Goal: Information Seeking & Learning: Learn about a topic

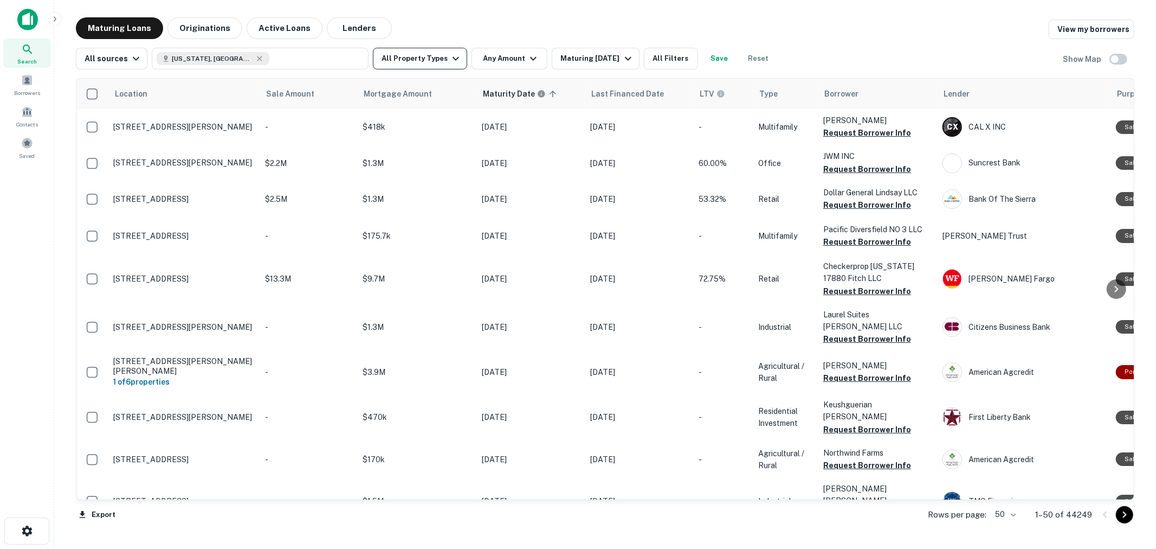
click at [416, 61] on button "All Property Types" at bounding box center [420, 59] width 94 height 22
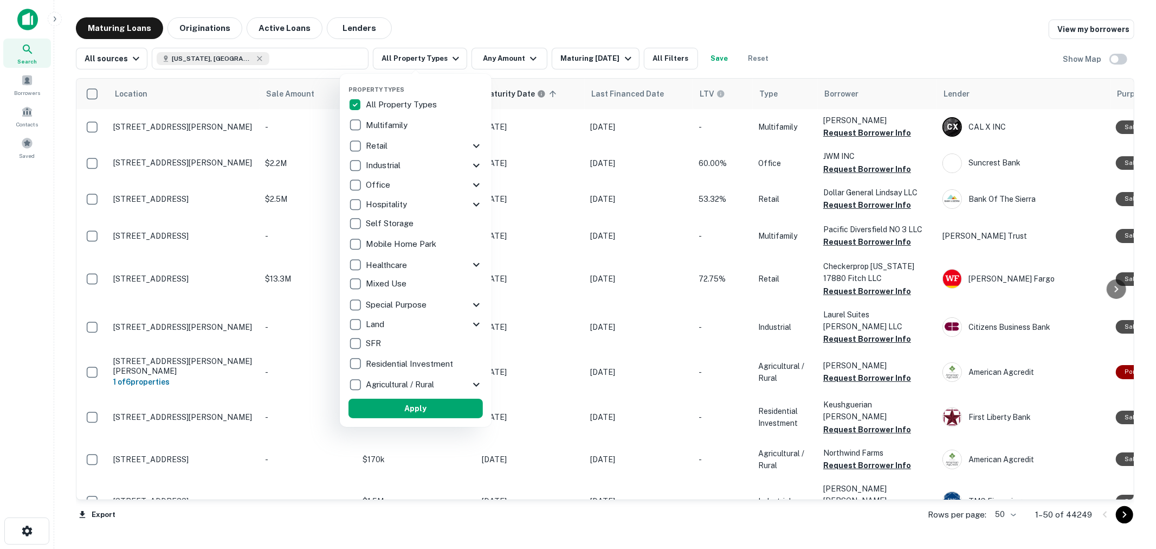
click at [368, 223] on p "Self Storage" at bounding box center [391, 223] width 50 height 13
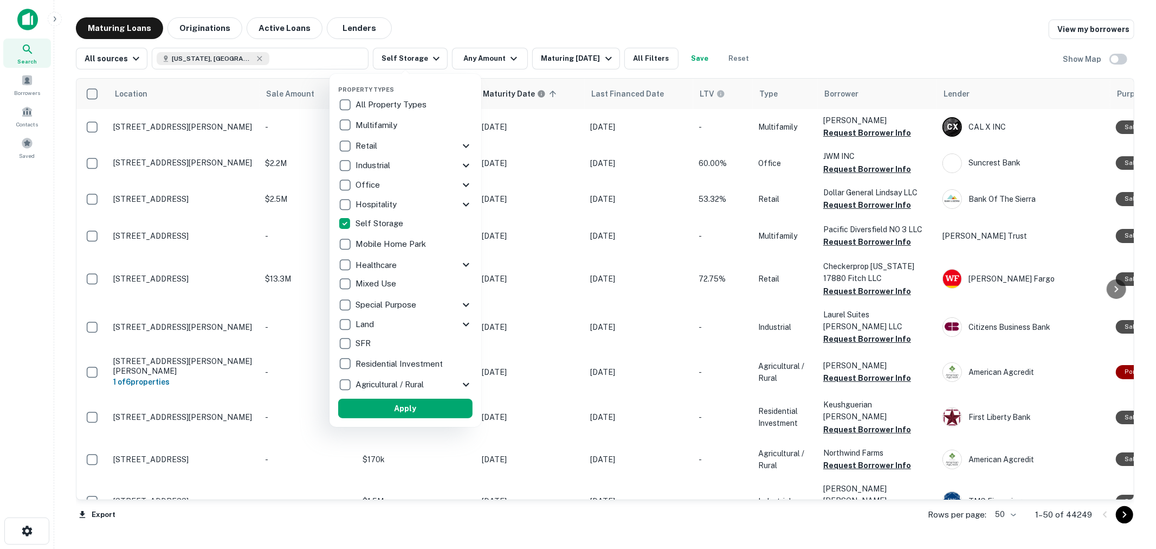
drag, startPoint x: 456, startPoint y: 25, endPoint x: 500, endPoint y: 50, distance: 49.8
click at [458, 24] on div at bounding box center [578, 274] width 1156 height 549
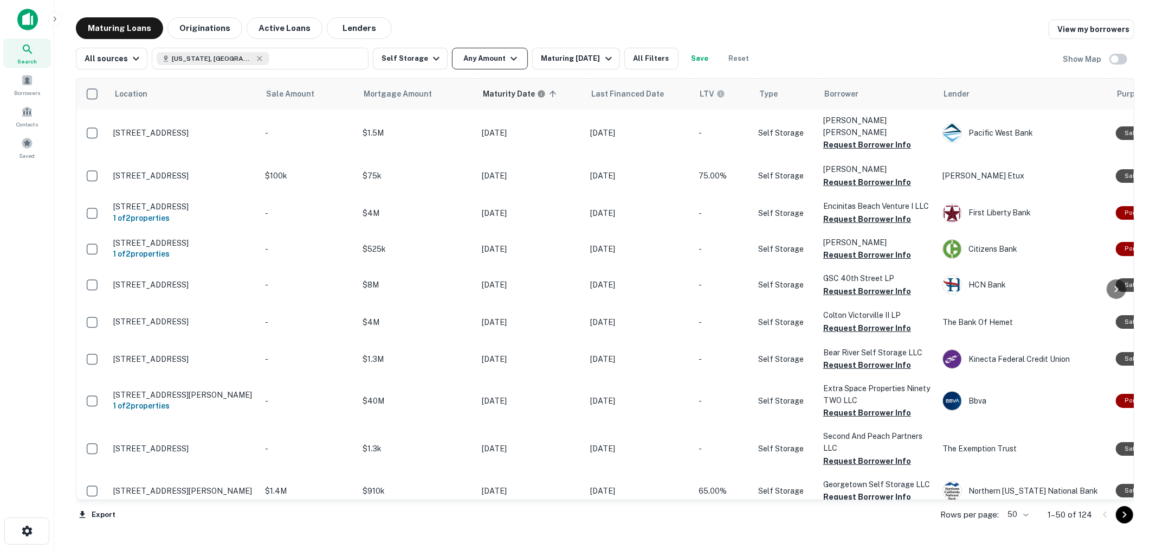
click at [485, 62] on button "Any Amount" at bounding box center [490, 59] width 76 height 22
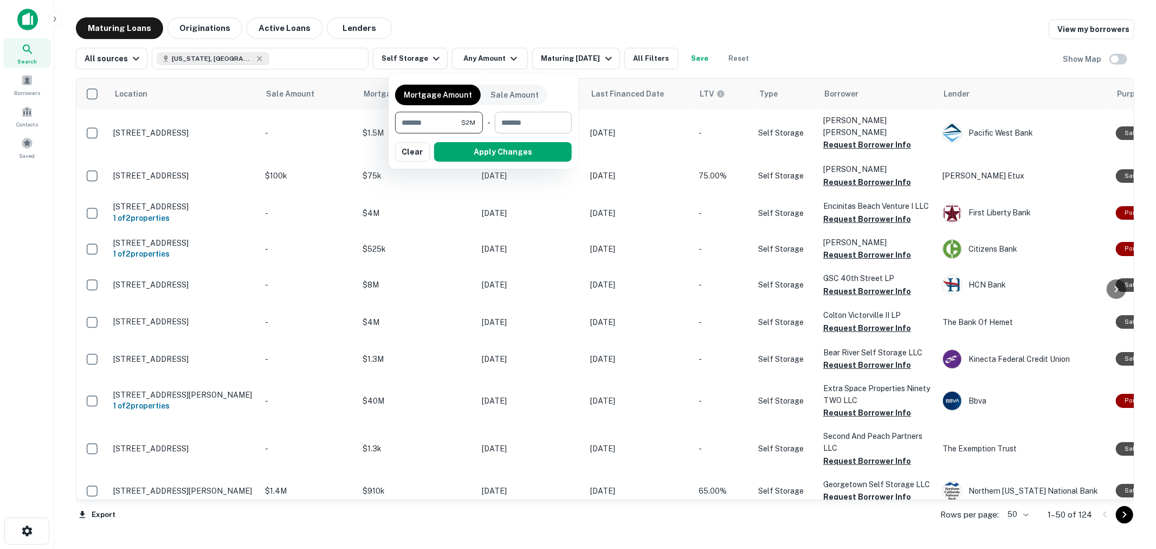
type input "*******"
click at [501, 126] on input "number" at bounding box center [529, 123] width 69 height 22
type input "********"
click at [493, 148] on button "Apply Changes" at bounding box center [503, 152] width 138 height 20
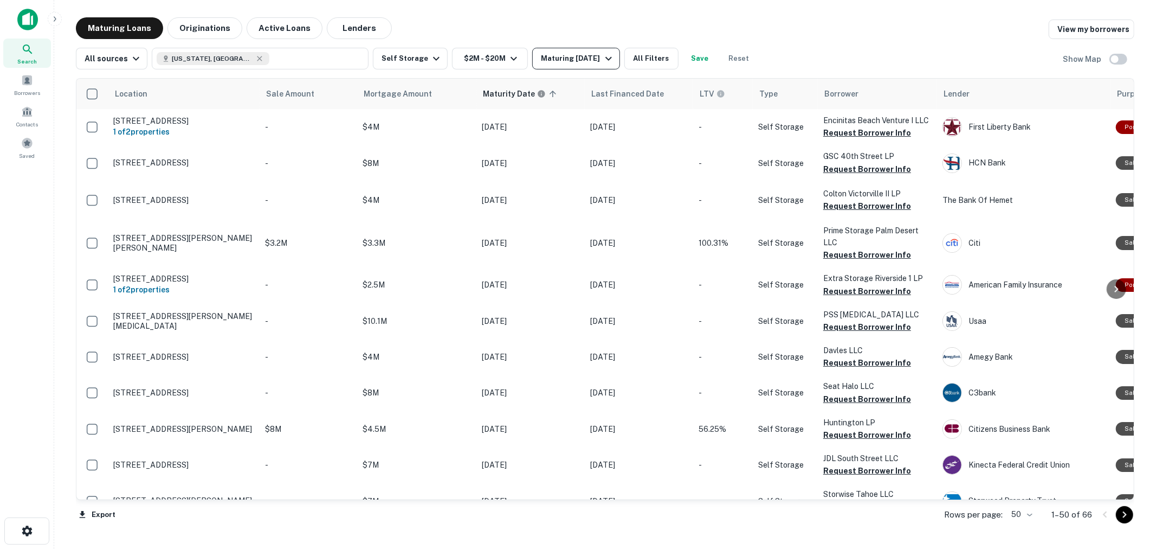
click at [582, 56] on div "Maturing [DATE]" at bounding box center [578, 58] width 74 height 13
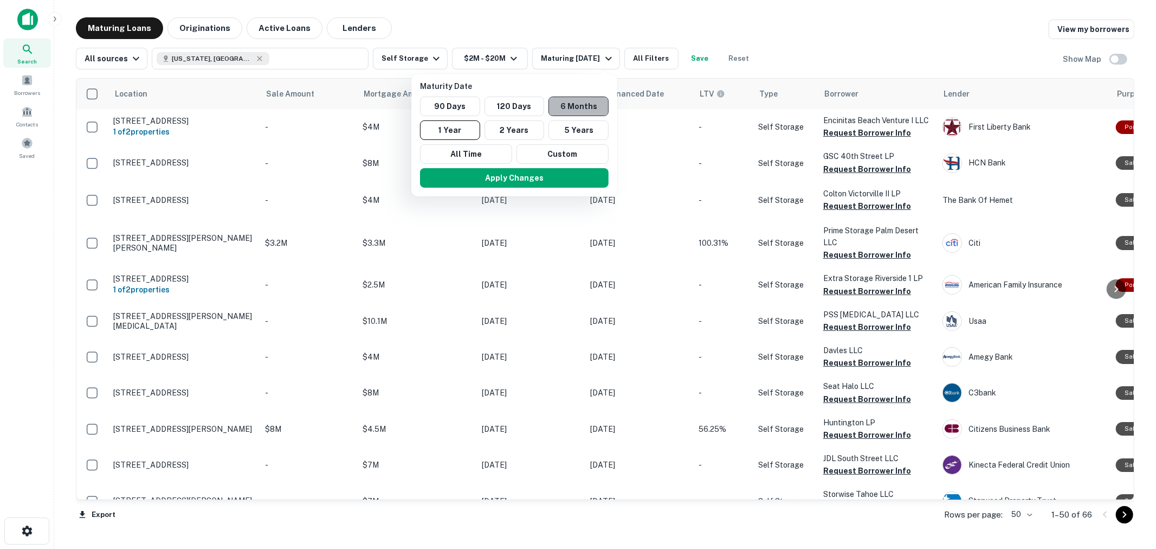
click at [583, 106] on button "6 Months" at bounding box center [579, 106] width 60 height 20
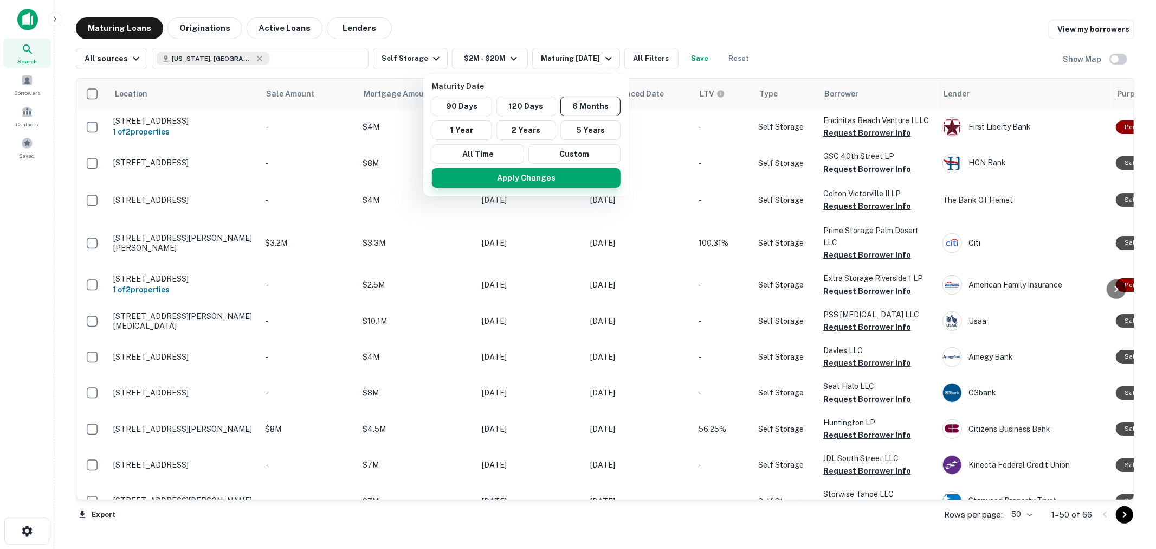
click at [566, 175] on button "Apply Changes" at bounding box center [526, 178] width 189 height 20
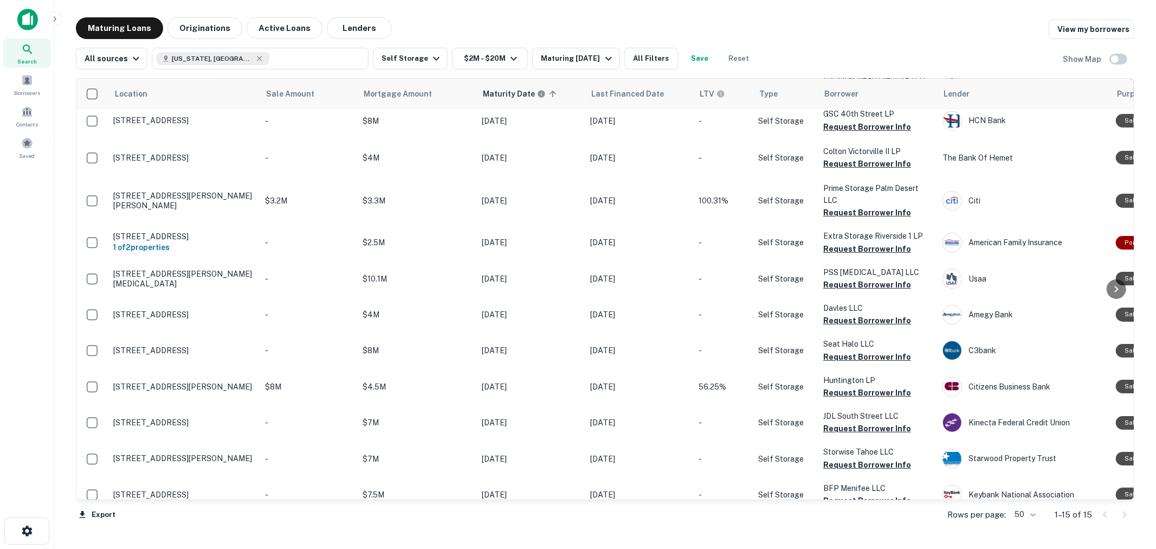
scroll to position [60, 0]
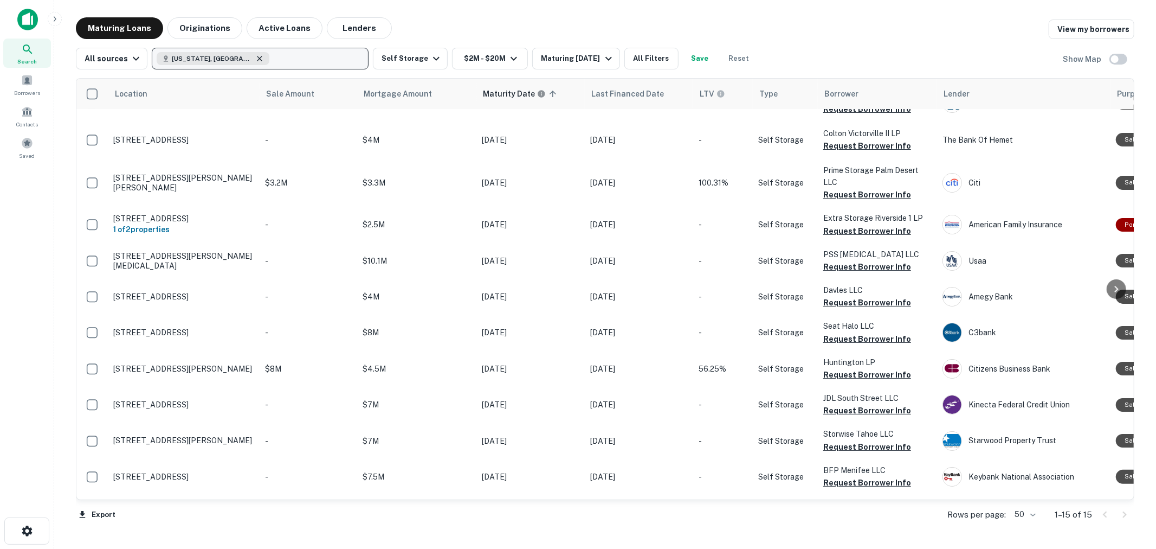
click at [255, 61] on icon "button" at bounding box center [259, 58] width 9 height 9
click at [223, 61] on p "Enter addresses, locations or lender names" at bounding box center [248, 58] width 175 height 13
click at [229, 52] on p "Enter addresses, locations or lender names" at bounding box center [248, 58] width 175 height 13
type input "**********"
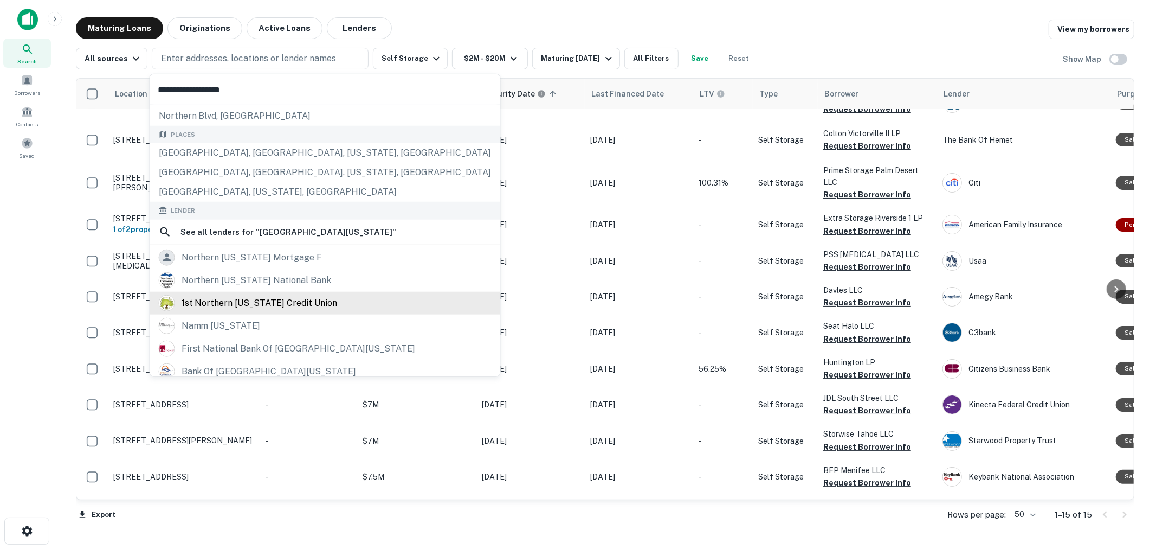
scroll to position [0, 0]
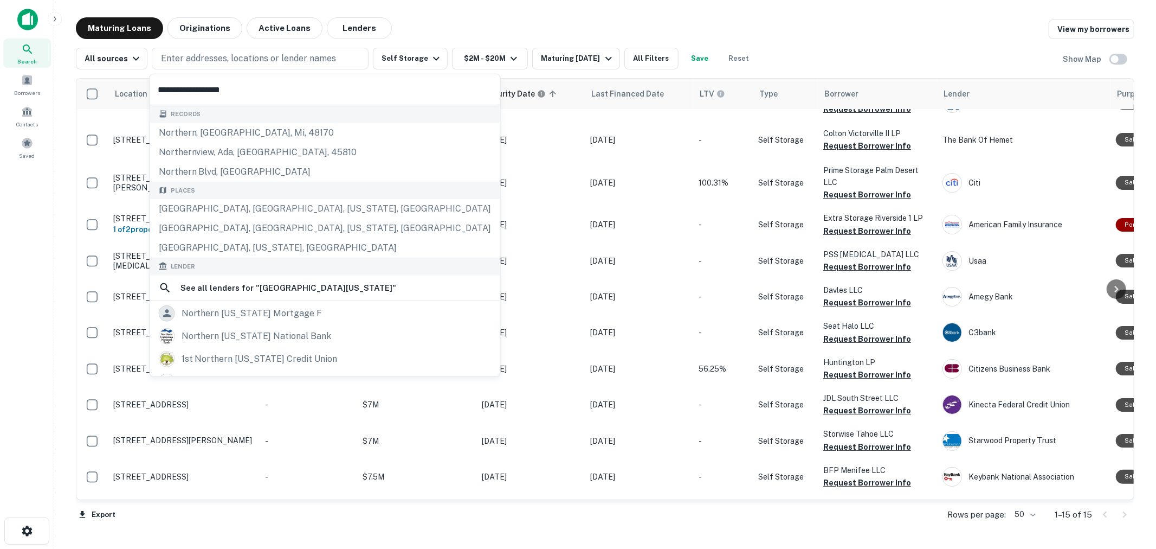
drag, startPoint x: 194, startPoint y: 90, endPoint x: 68, endPoint y: 78, distance: 126.4
click at [68, 78] on body "Search Borrowers Contacts Saved Maturing Loans Originations Active Loans Lender…" at bounding box center [578, 274] width 1156 height 549
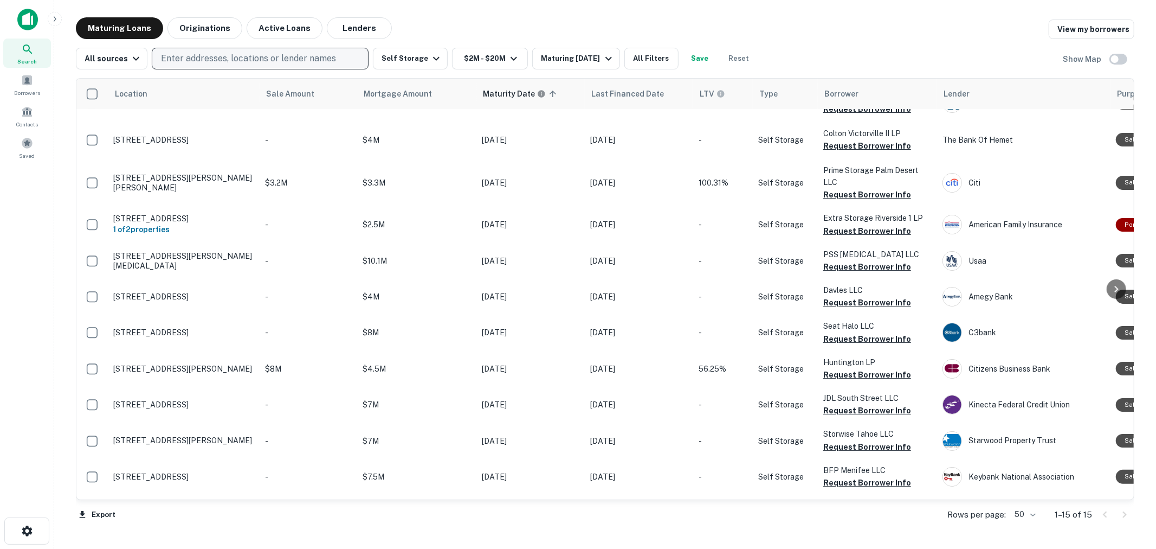
click at [214, 64] on p "Enter addresses, locations or lender names" at bounding box center [248, 58] width 175 height 13
type input "**********"
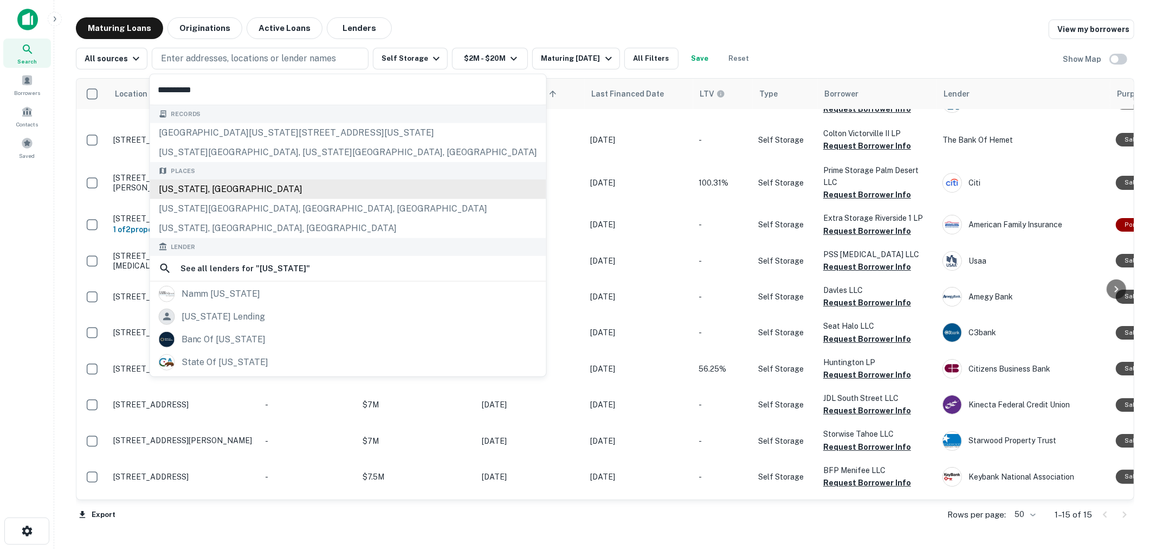
click at [207, 197] on div "[US_STATE], [GEOGRAPHIC_DATA]" at bounding box center [348, 189] width 396 height 20
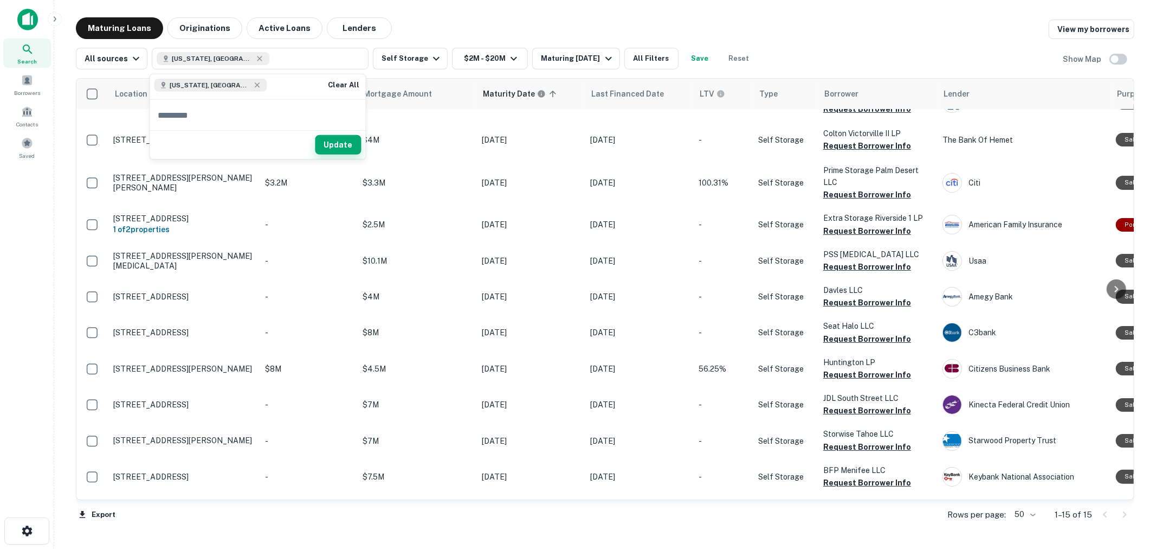
click at [323, 144] on button "Update" at bounding box center [338, 145] width 46 height 20
click at [556, 63] on div "Maturing [DATE]" at bounding box center [578, 58] width 74 height 13
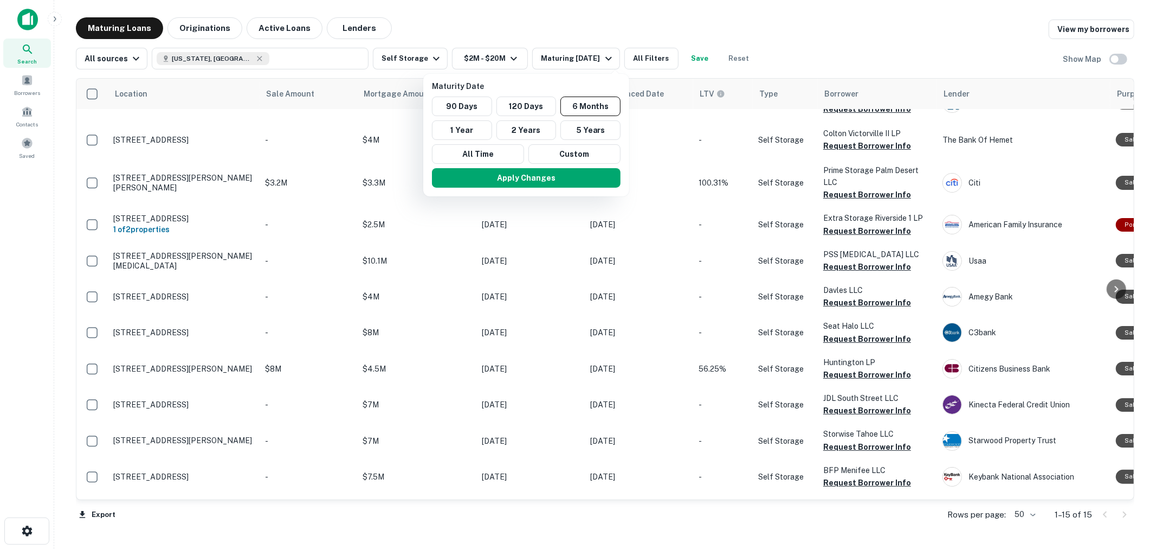
click at [560, 22] on div at bounding box center [578, 274] width 1156 height 549
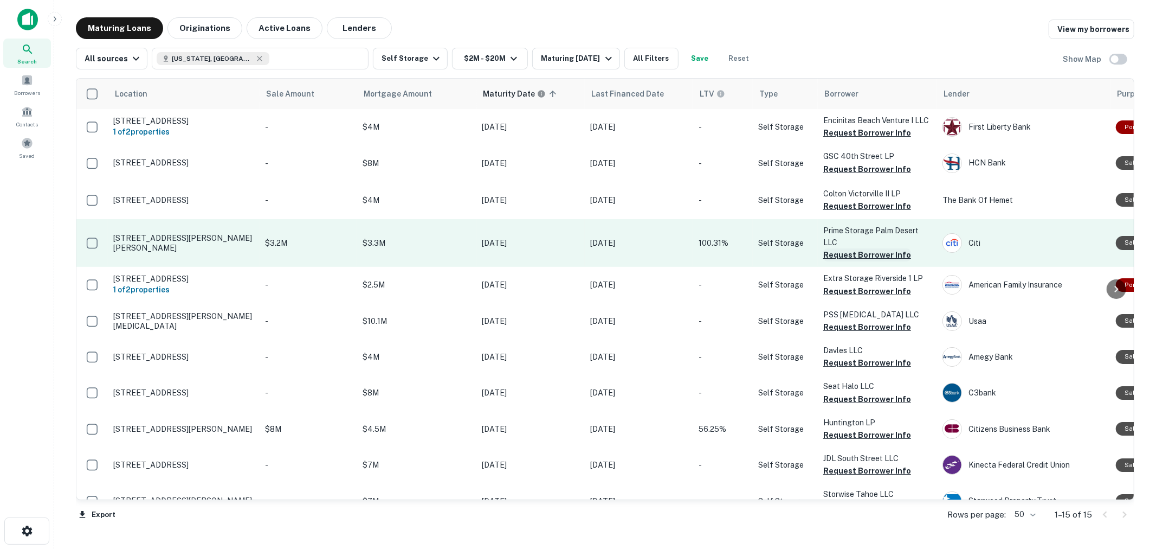
click at [860, 261] on button "Request Borrower Info" at bounding box center [867, 254] width 88 height 13
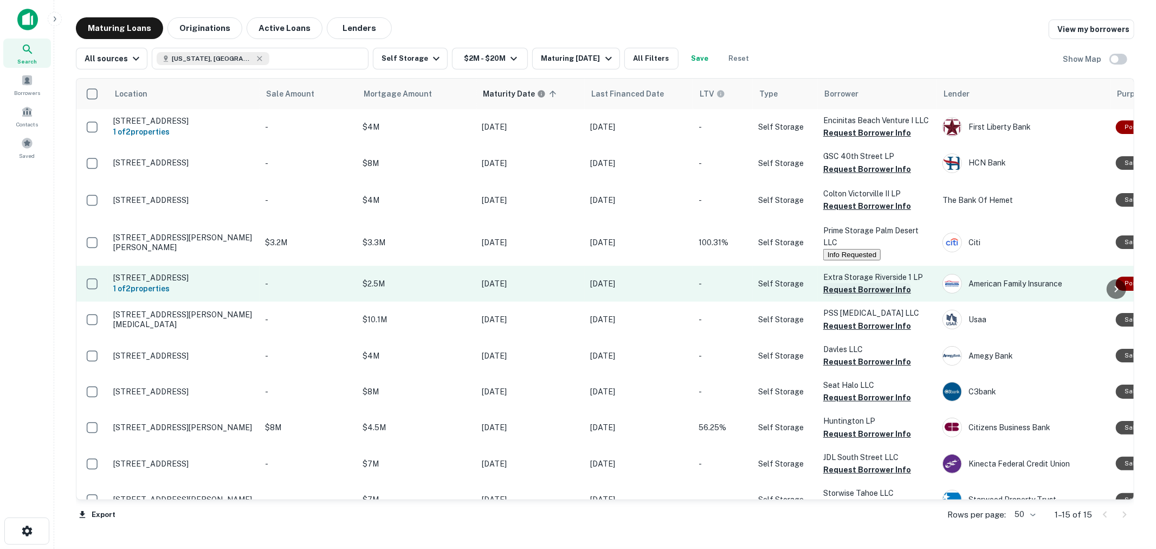
click at [846, 295] on button "Request Borrower Info" at bounding box center [867, 289] width 88 height 13
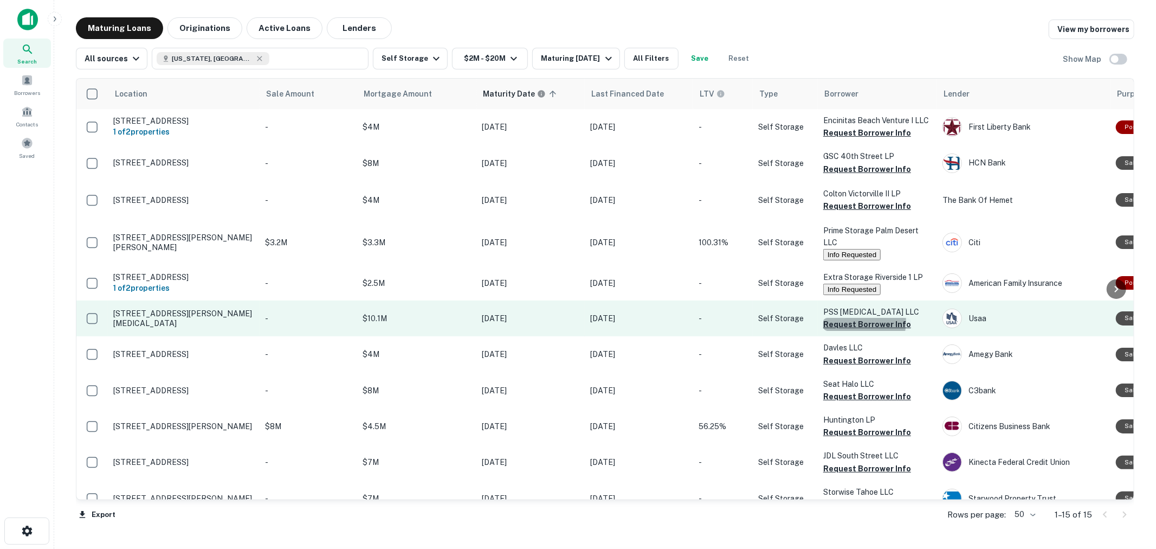
click at [848, 331] on button "Request Borrower Info" at bounding box center [867, 324] width 88 height 13
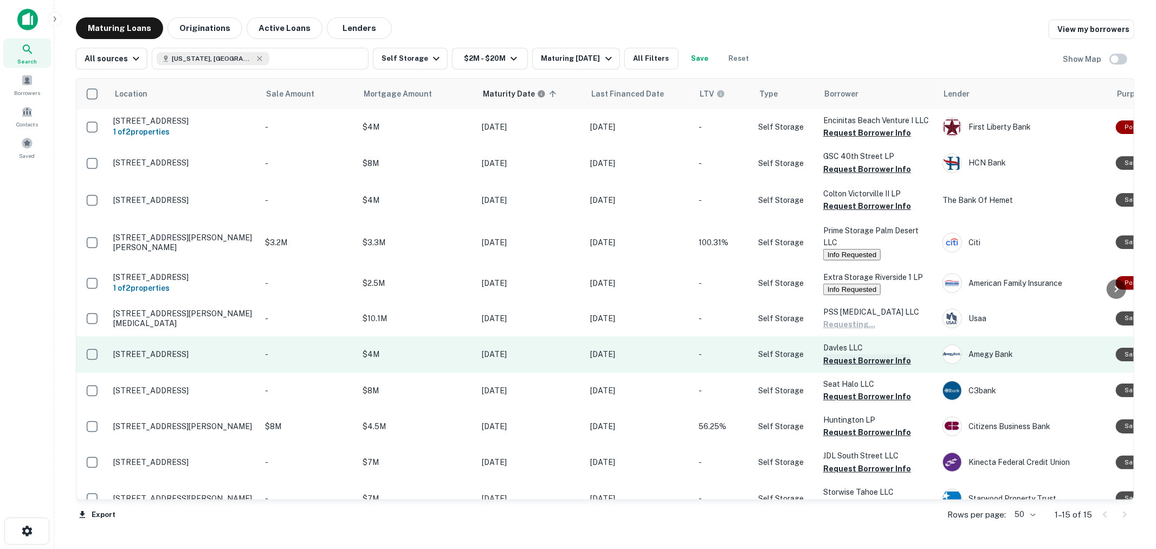
click at [849, 367] on button "Request Borrower Info" at bounding box center [867, 360] width 88 height 13
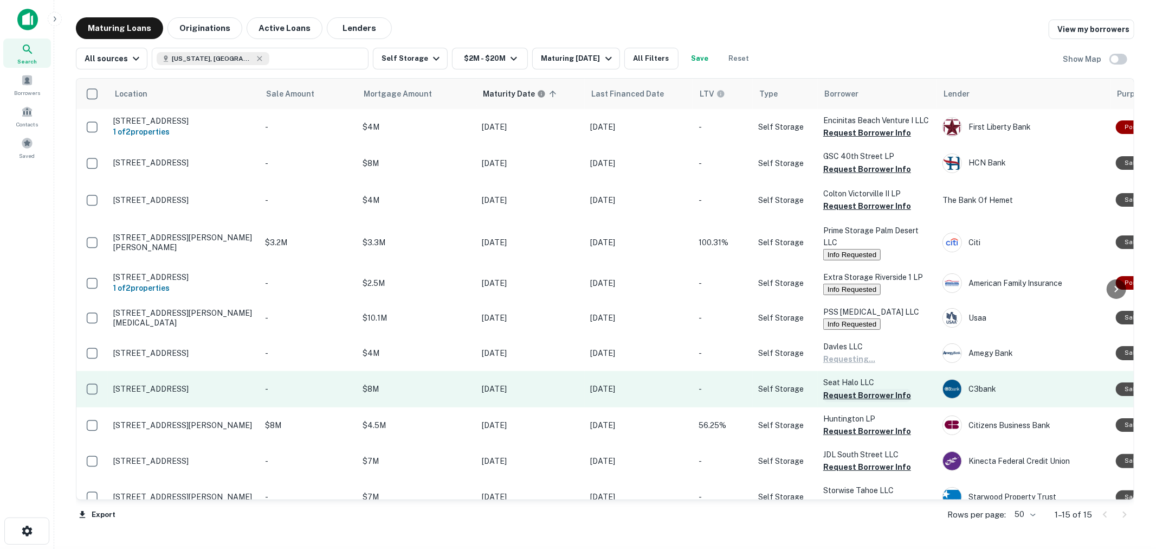
click at [848, 402] on button "Request Borrower Info" at bounding box center [867, 395] width 88 height 13
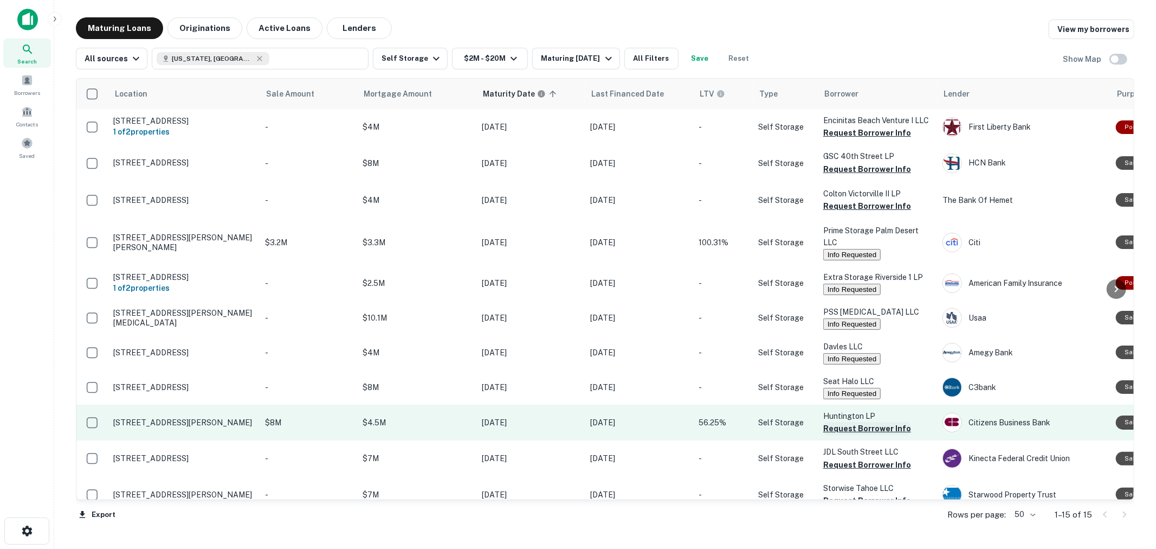
click at [838, 435] on button "Request Borrower Info" at bounding box center [867, 428] width 88 height 13
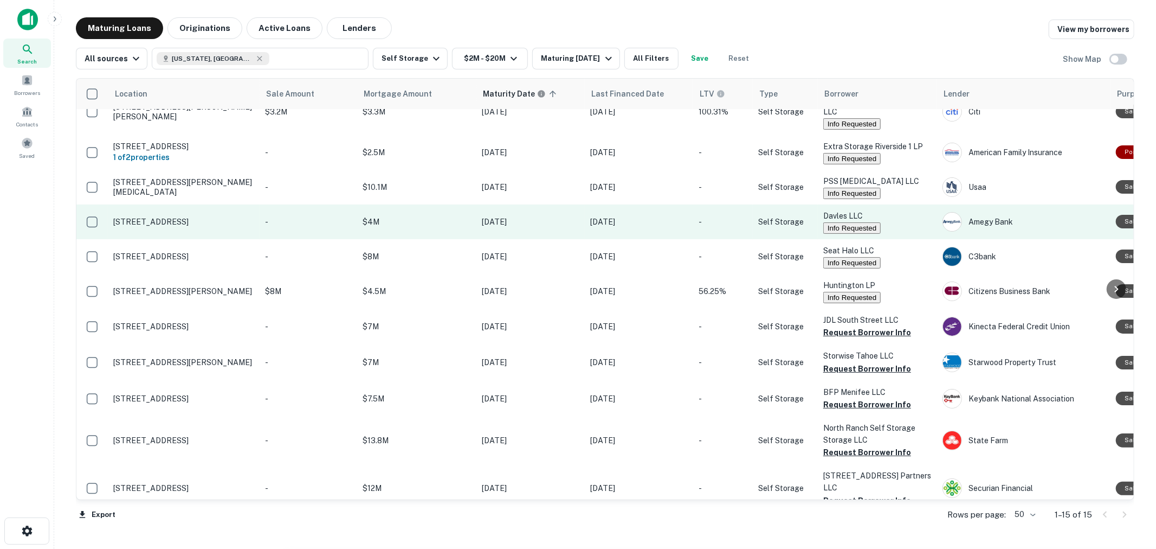
scroll to position [181, 0]
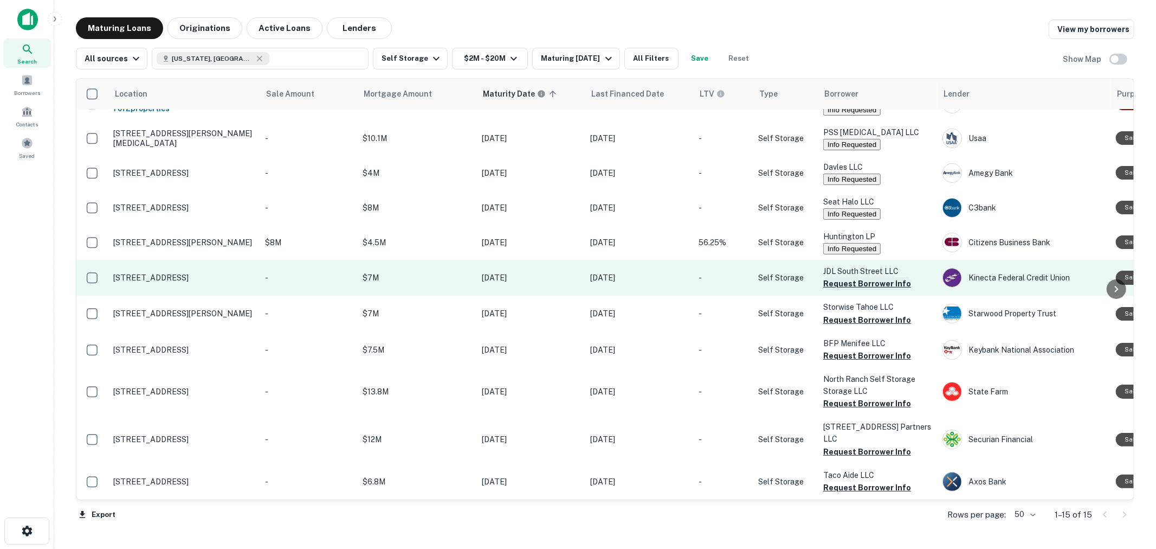
click at [844, 290] on button "Request Borrower Info" at bounding box center [867, 283] width 88 height 13
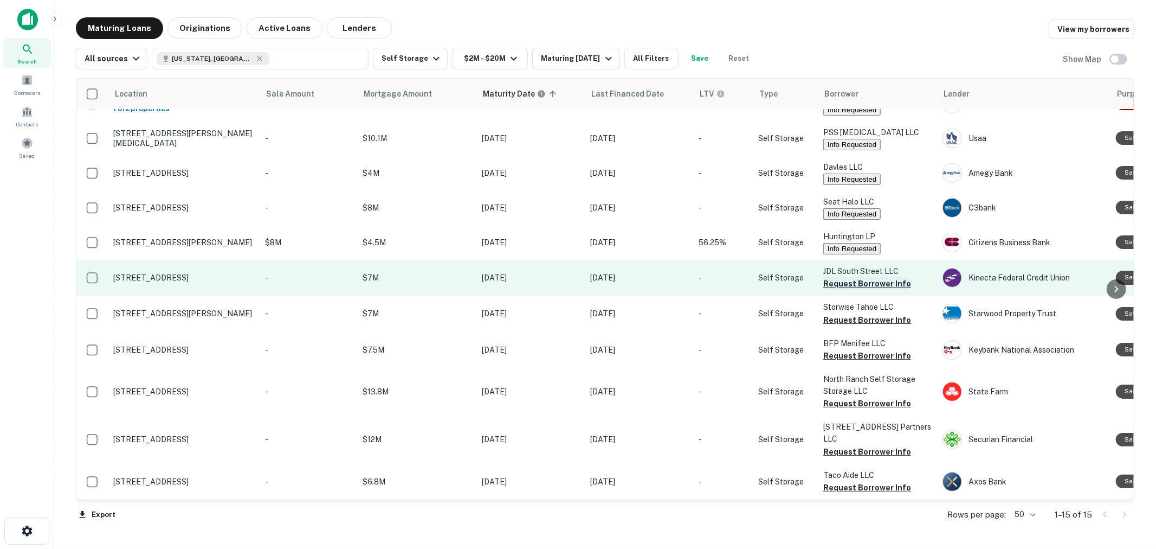
click at [844, 290] on button "Request Borrower Info" at bounding box center [867, 283] width 88 height 13
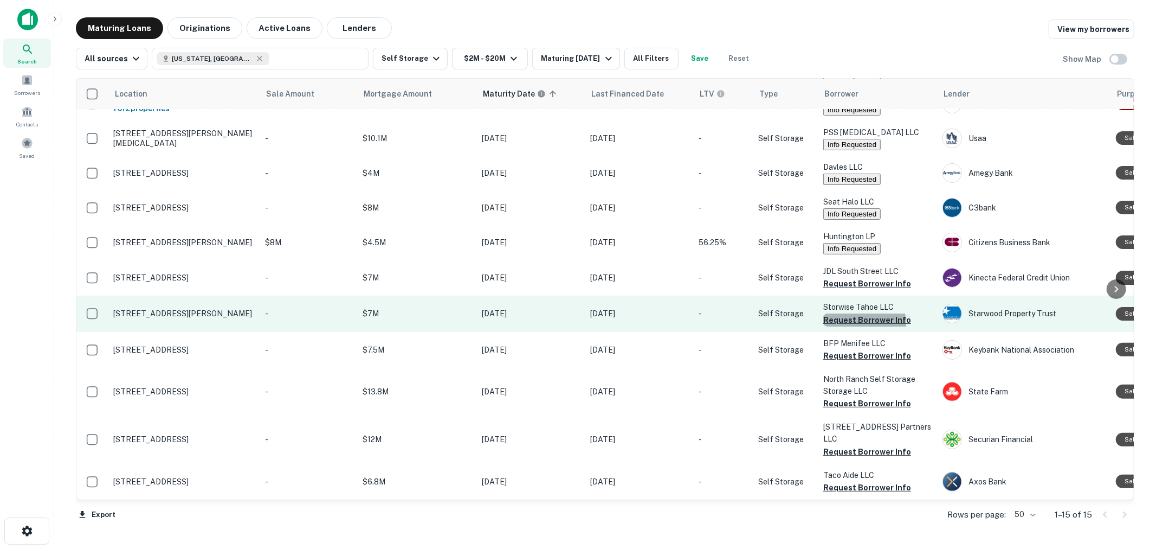
click at [853, 326] on button "Request Borrower Info" at bounding box center [867, 319] width 88 height 13
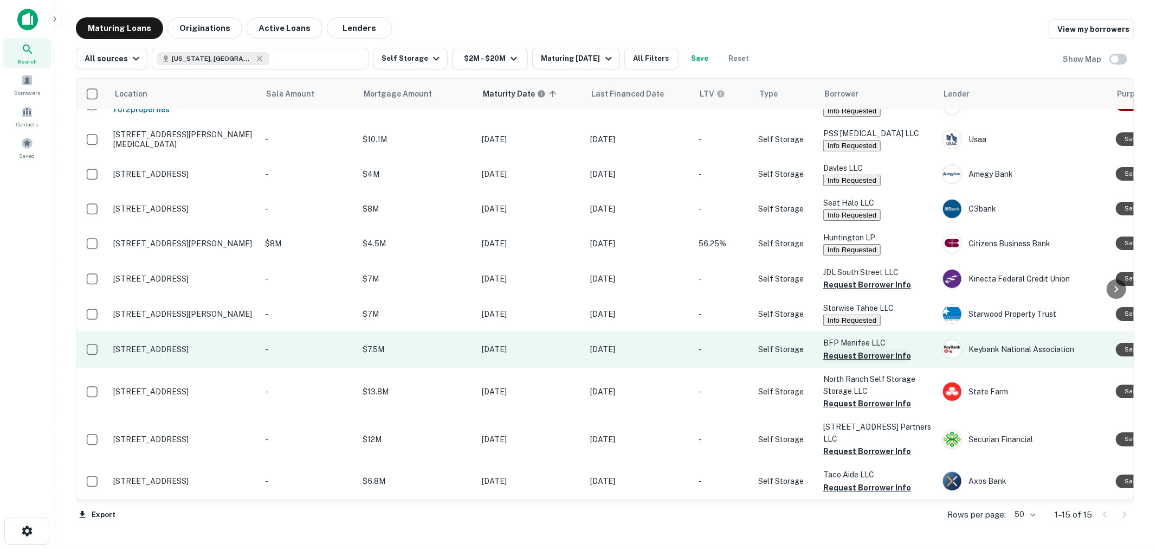
click at [853, 362] on button "Request Borrower Info" at bounding box center [867, 355] width 88 height 13
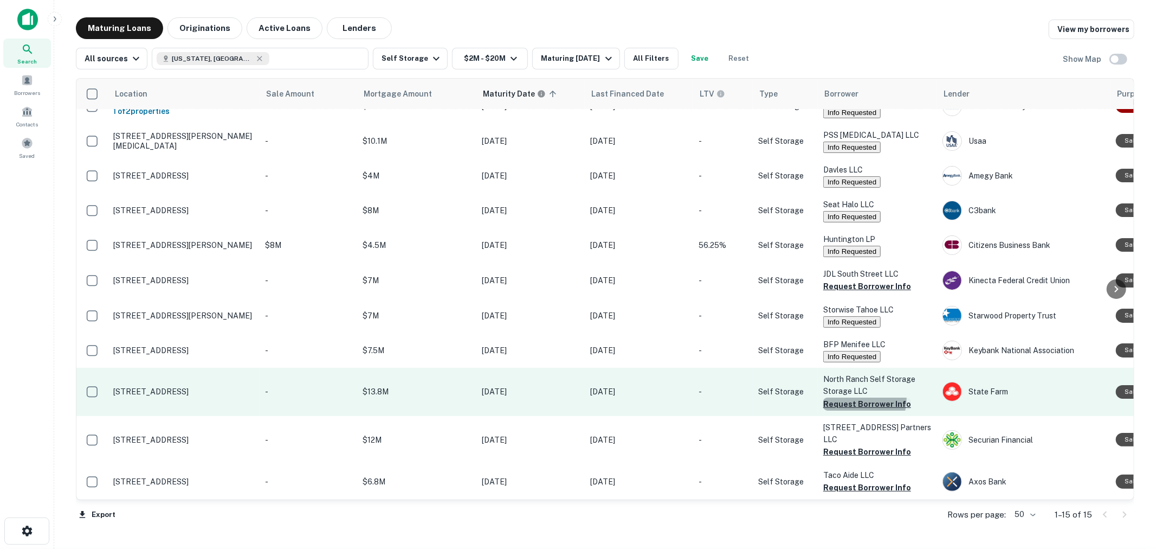
click at [853, 410] on button "Request Borrower Info" at bounding box center [867, 403] width 88 height 13
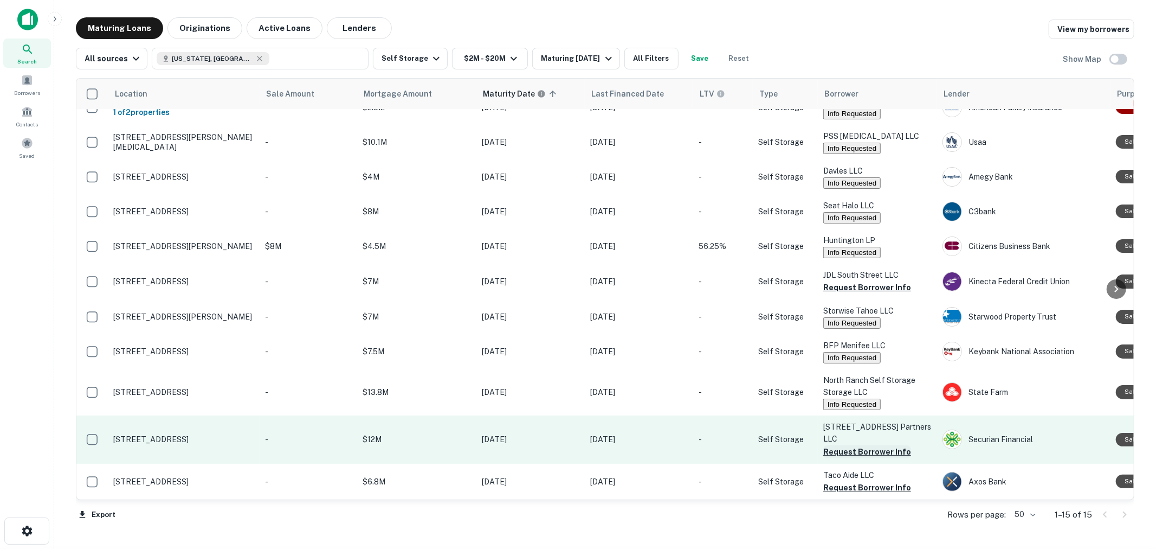
click at [849, 458] on button "Request Borrower Info" at bounding box center [867, 451] width 88 height 13
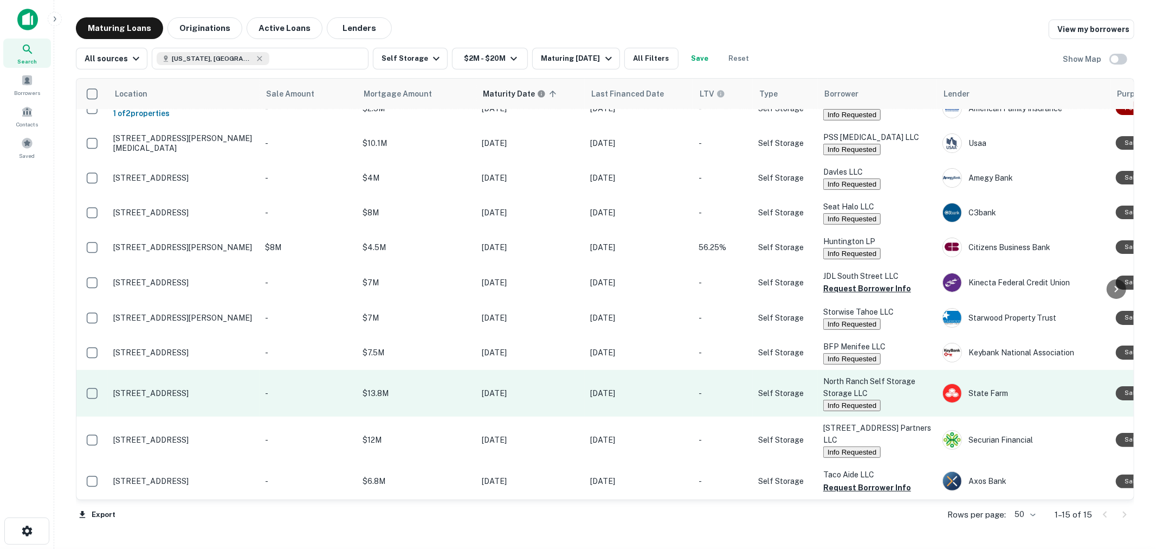
scroll to position [207, 0]
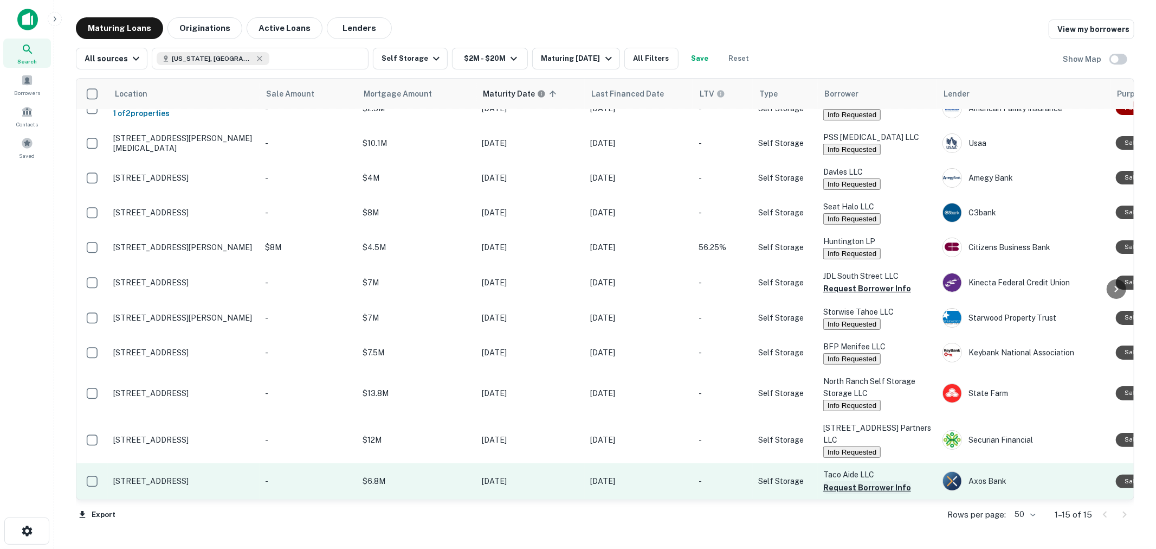
click at [865, 481] on button "Request Borrower Info" at bounding box center [867, 487] width 88 height 13
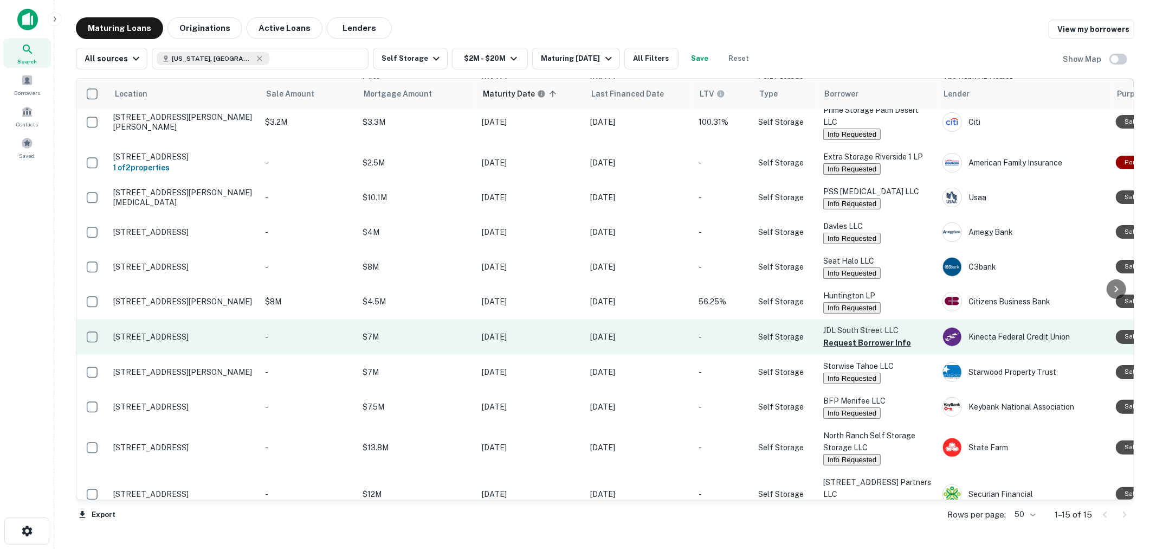
scroll to position [0, 0]
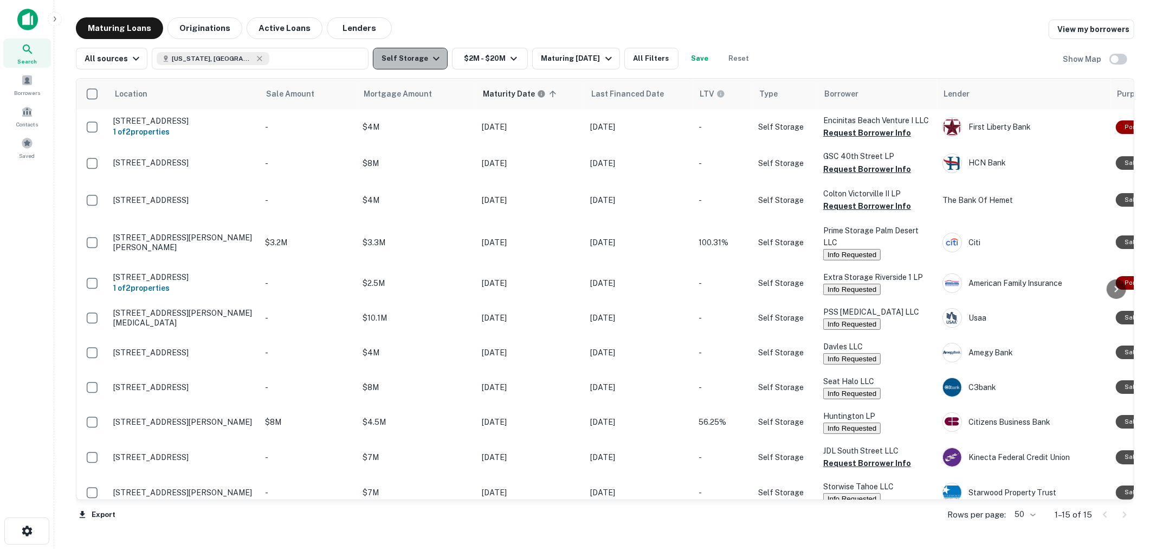
click at [407, 63] on button "Self Storage" at bounding box center [410, 59] width 75 height 22
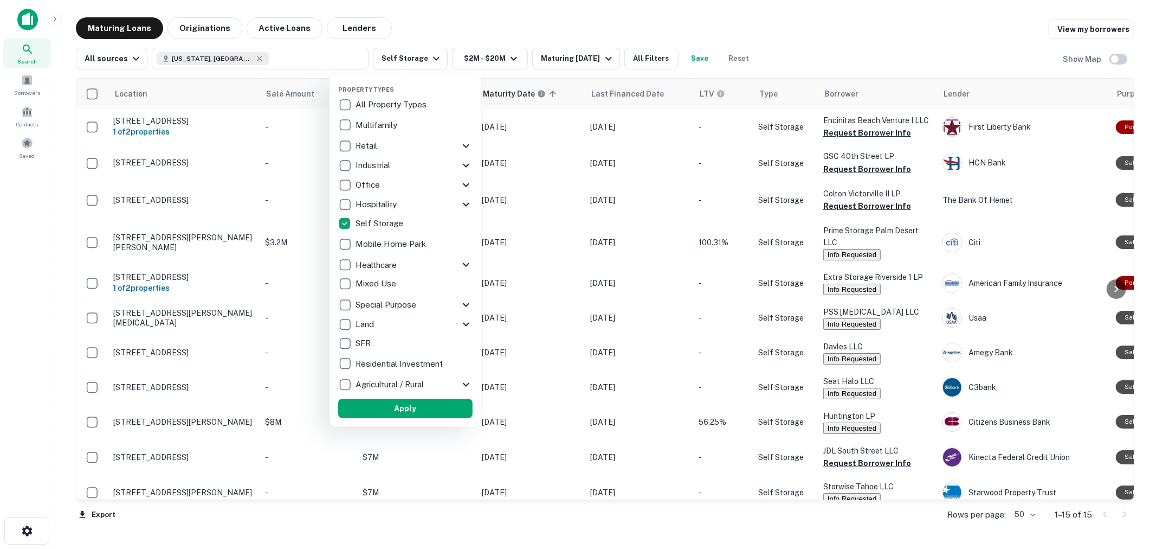
click at [371, 215] on div "Self Storage" at bounding box center [405, 223] width 134 height 18
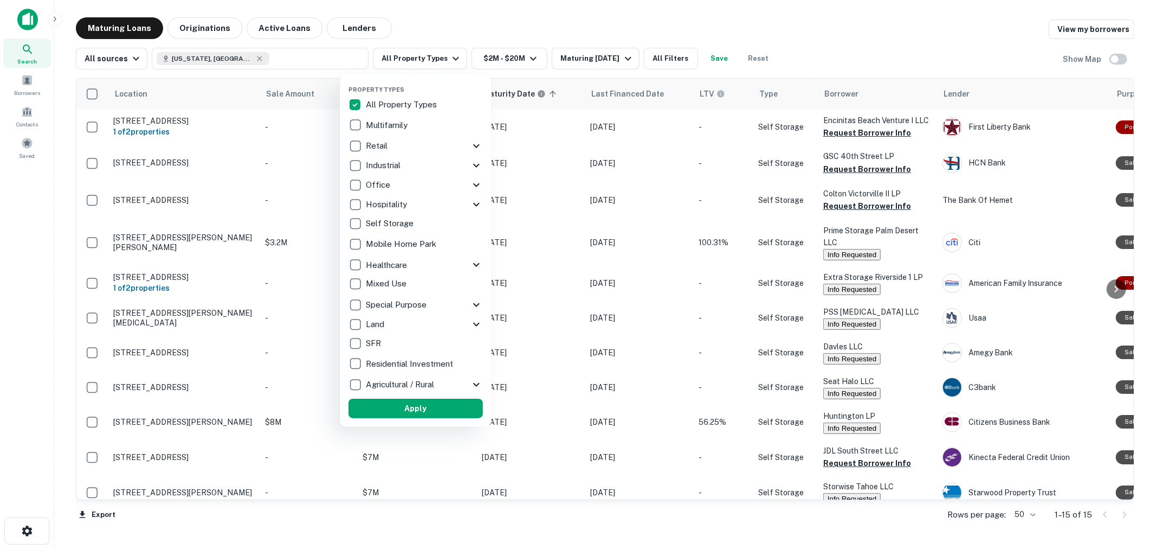
click at [383, 119] on p "Multifamily" at bounding box center [388, 125] width 44 height 13
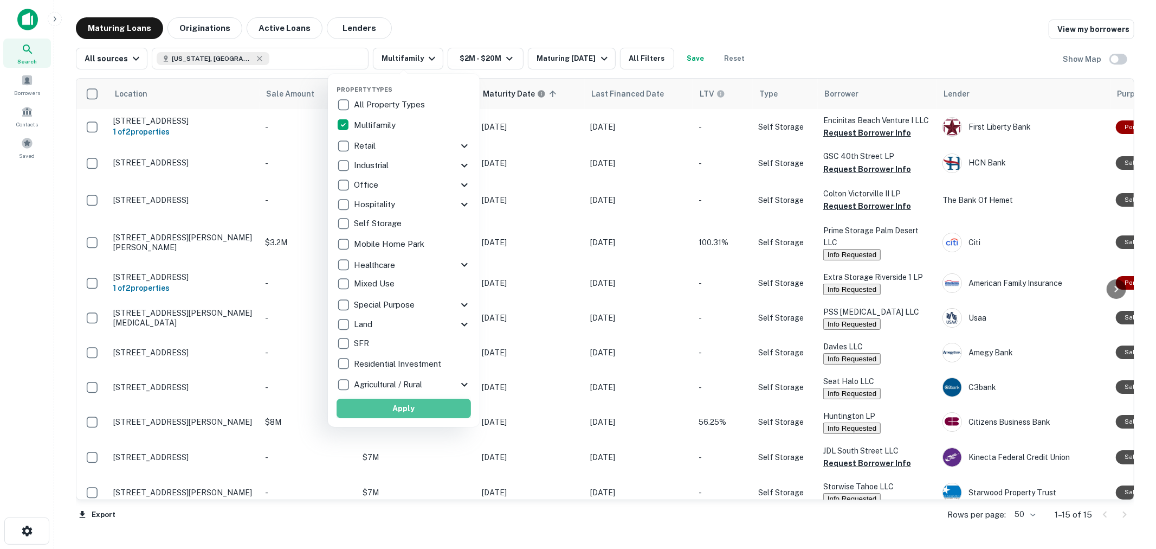
click at [378, 401] on button "Apply" at bounding box center [404, 408] width 134 height 20
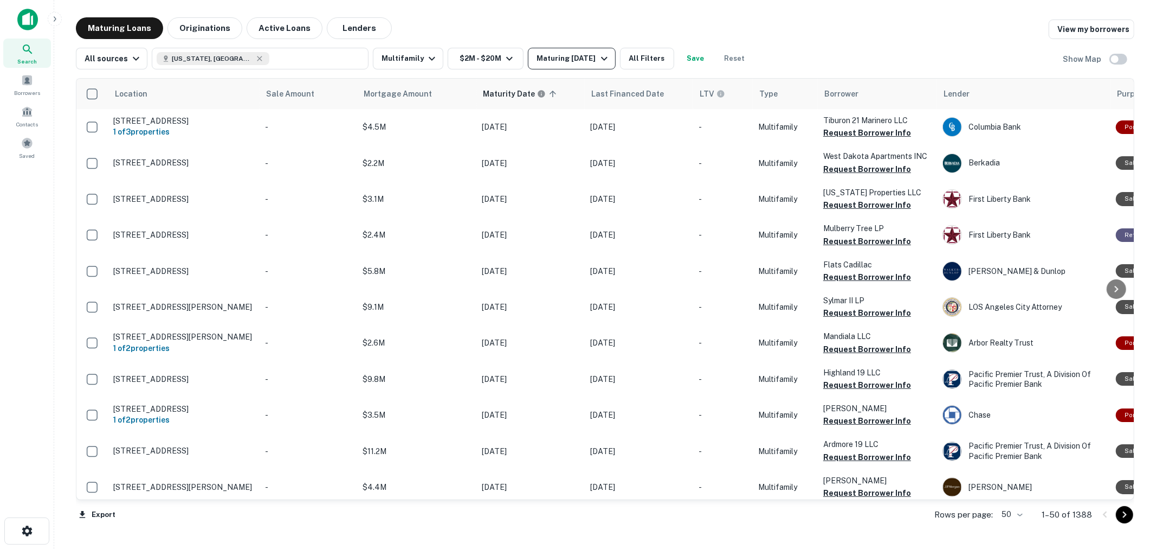
click at [565, 59] on div "Maturing [DATE]" at bounding box center [574, 58] width 74 height 13
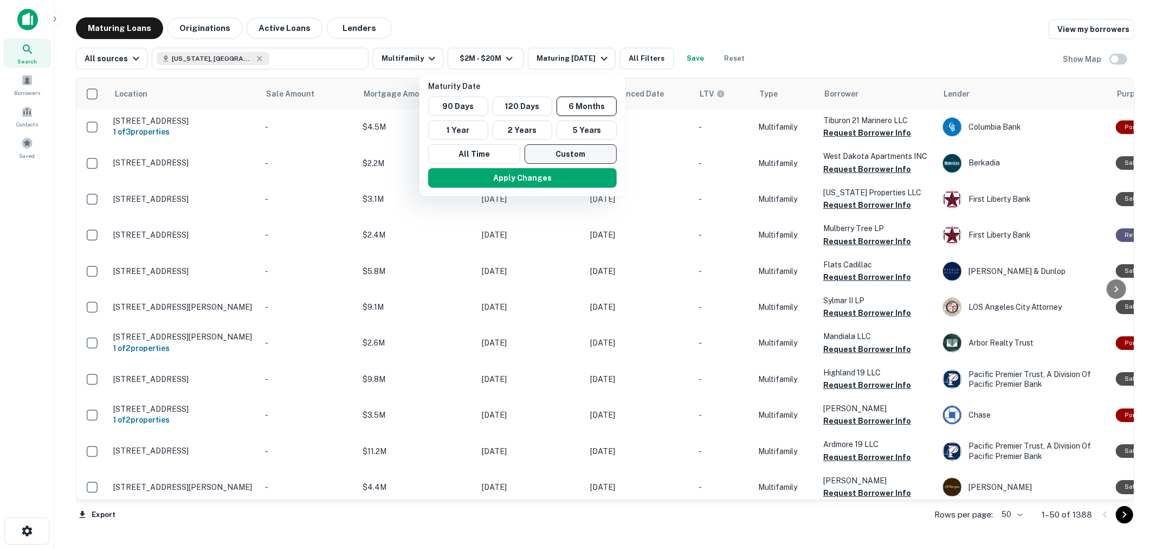
click at [567, 153] on button "Custom" at bounding box center [571, 154] width 92 height 20
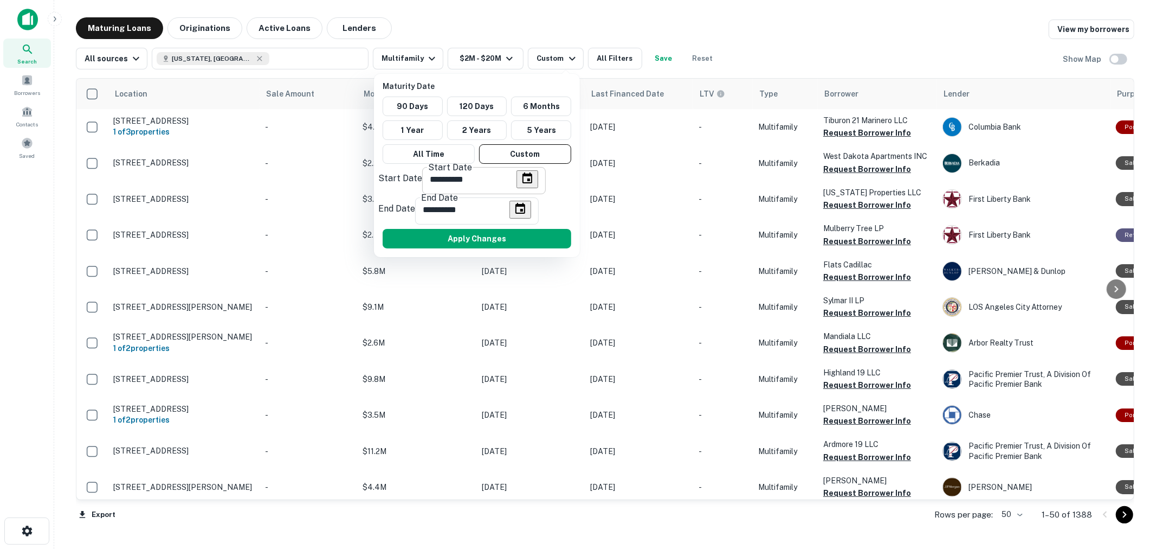
click at [521, 185] on icon "Choose date, selected date is Oct 15, 2025" at bounding box center [527, 178] width 13 height 13
click at [396, 237] on icon "Next month" at bounding box center [396, 237] width 0 height 0
drag, startPoint x: 532, startPoint y: 217, endPoint x: 527, endPoint y: 221, distance: 6.2
click at [396, 237] on icon "Next month" at bounding box center [396, 237] width 0 height 0
click at [395, 266] on button "1" at bounding box center [389, 259] width 12 height 11
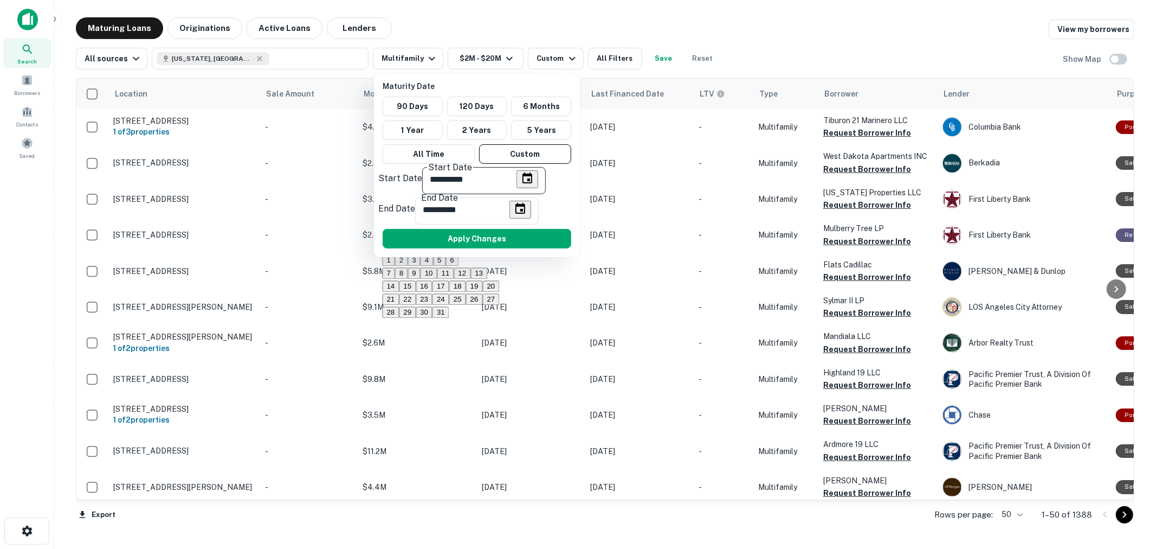
type input "**********"
click at [525, 203] on icon "Choose date, selected date is Apr 13, 2026" at bounding box center [521, 208] width 10 height 11
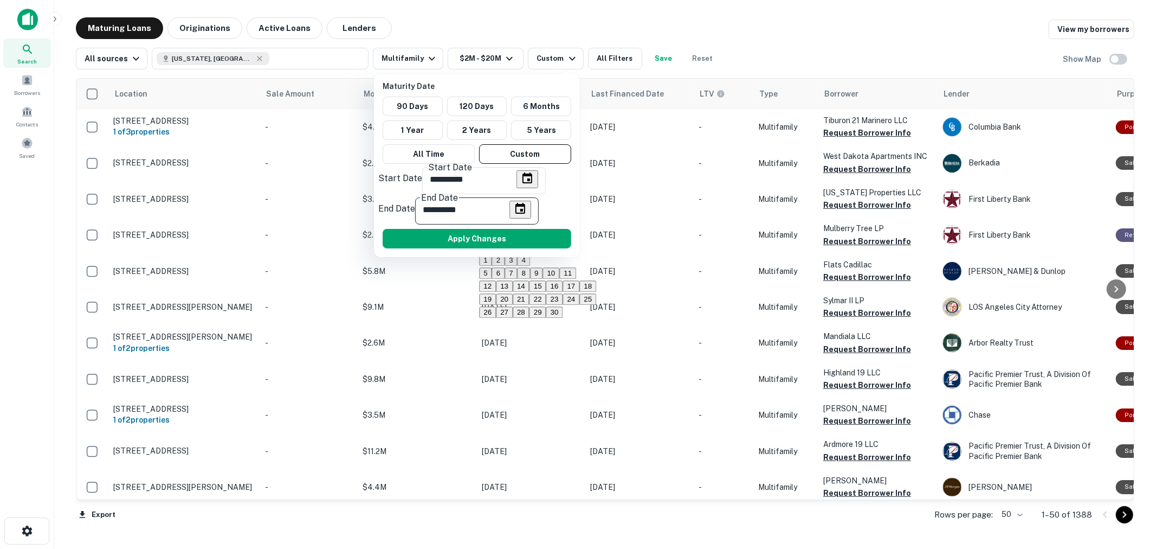
click at [484, 237] on icon "Previous month" at bounding box center [484, 237] width 0 height 0
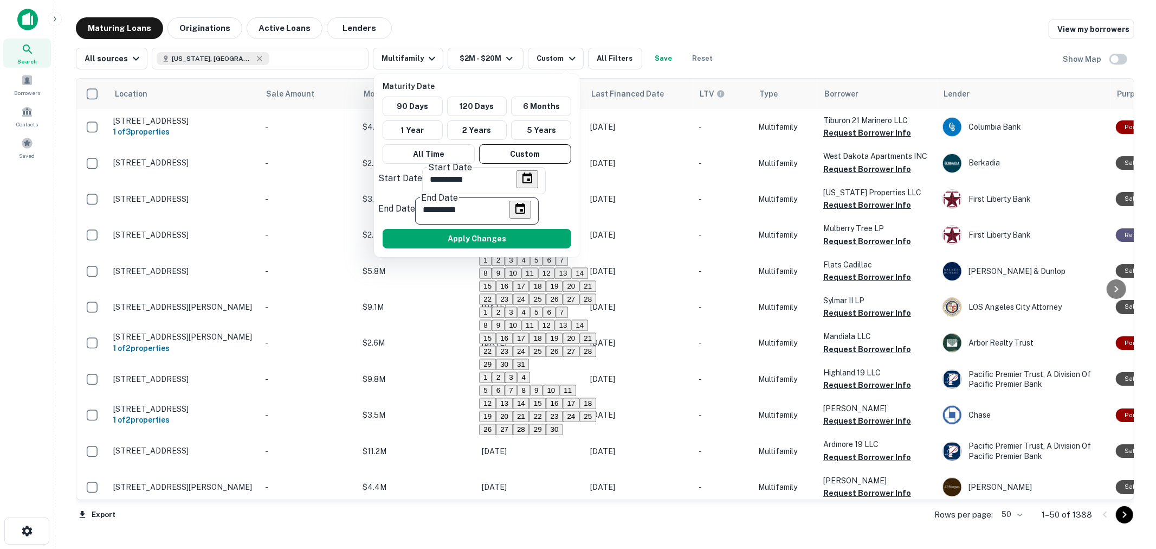
click at [484, 237] on icon "Previous month" at bounding box center [484, 237] width 0 height 0
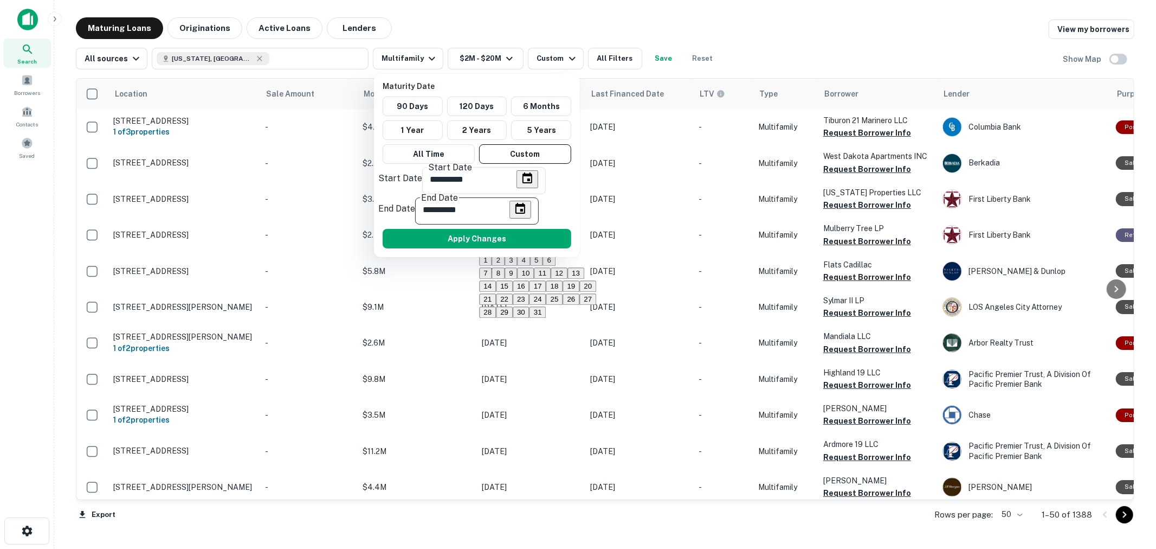
click at [546, 318] on button "31" at bounding box center [538, 311] width 17 height 11
type input "**********"
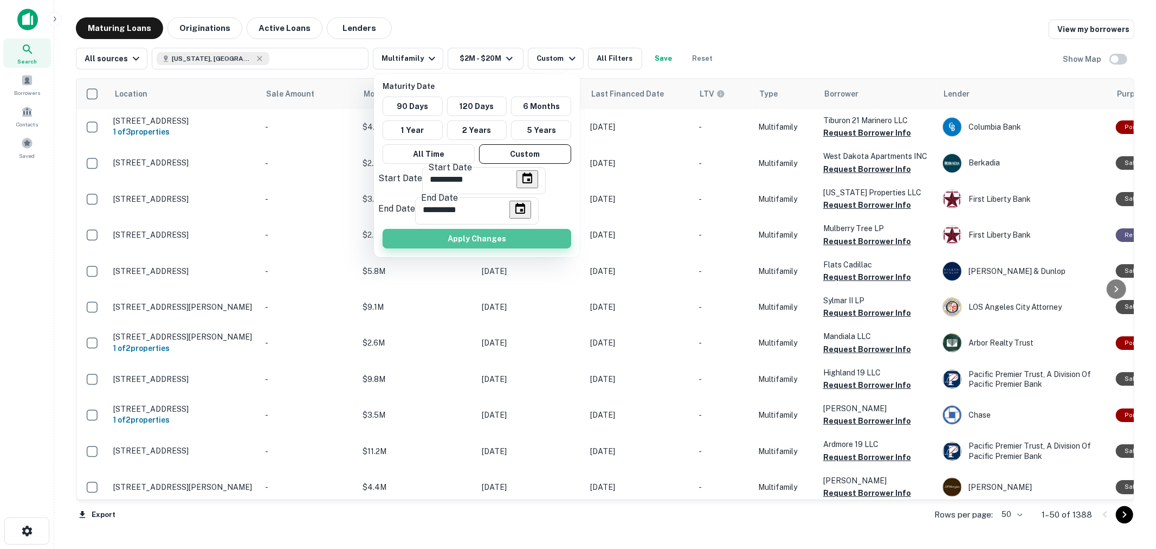
click at [498, 229] on button "Apply Changes" at bounding box center [477, 239] width 189 height 20
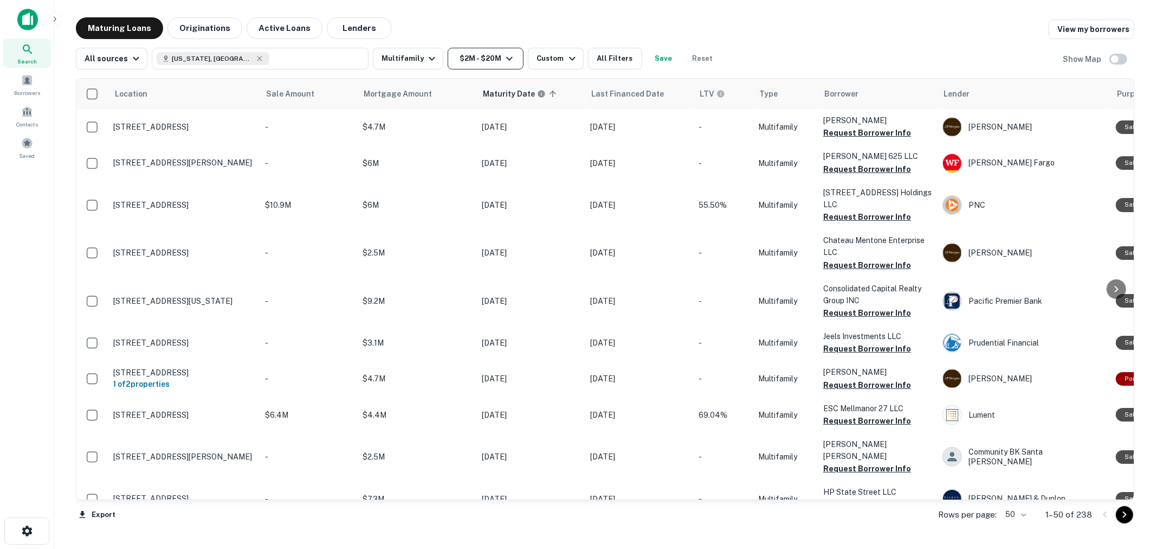
click at [494, 55] on button "$2M - $20M" at bounding box center [486, 59] width 76 height 22
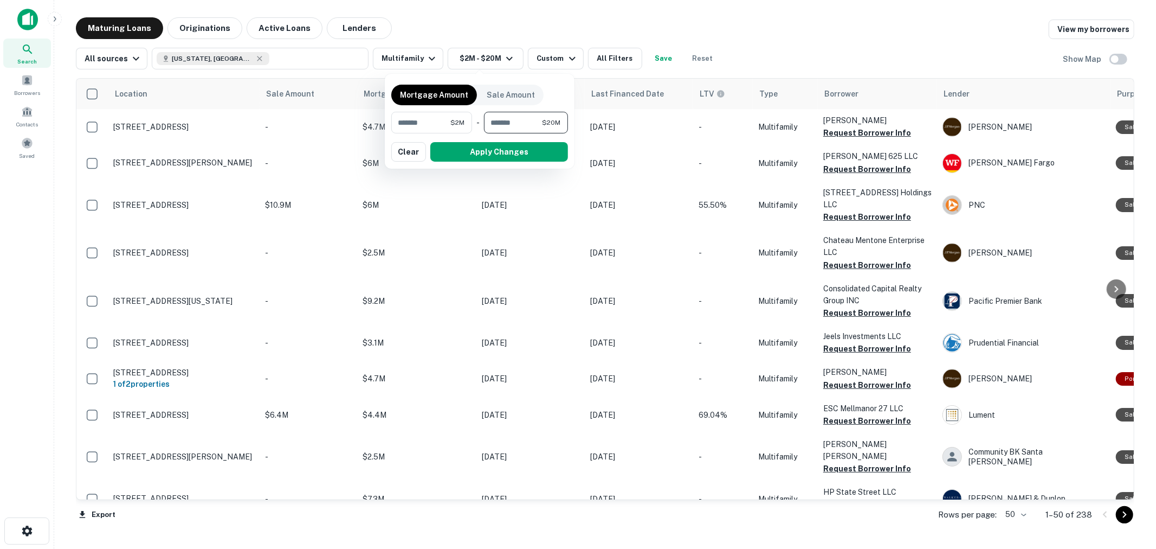
drag, startPoint x: 525, startPoint y: 121, endPoint x: 484, endPoint y: 120, distance: 41.2
click at [484, 120] on div "******* $2M ​ - ******** $20M ​" at bounding box center [479, 123] width 177 height 22
type input "********"
click at [514, 150] on button "Apply Changes" at bounding box center [499, 152] width 138 height 20
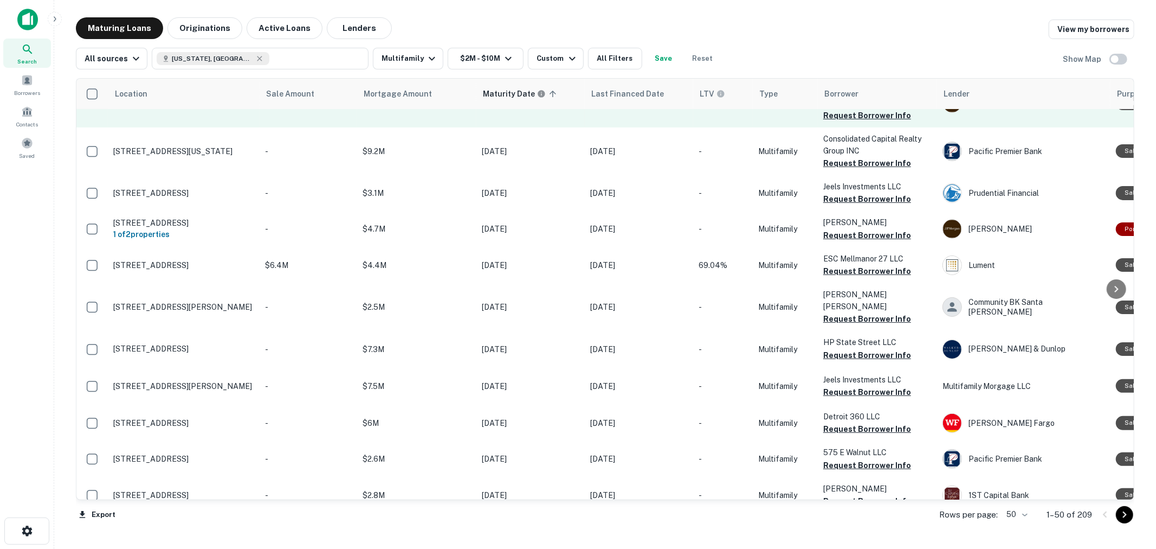
scroll to position [181, 0]
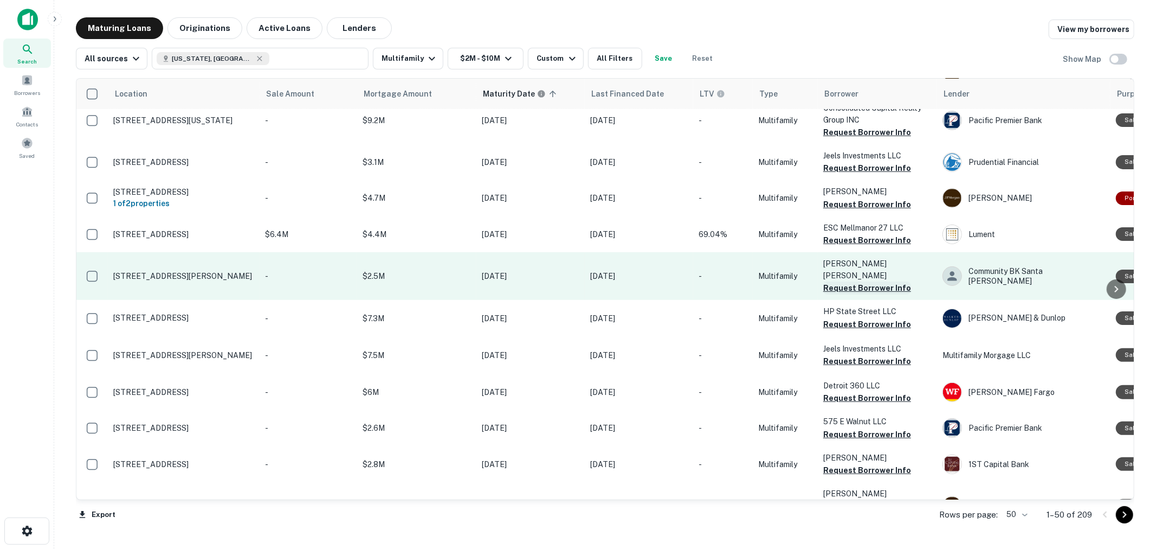
click at [852, 281] on button "Request Borrower Info" at bounding box center [867, 287] width 88 height 13
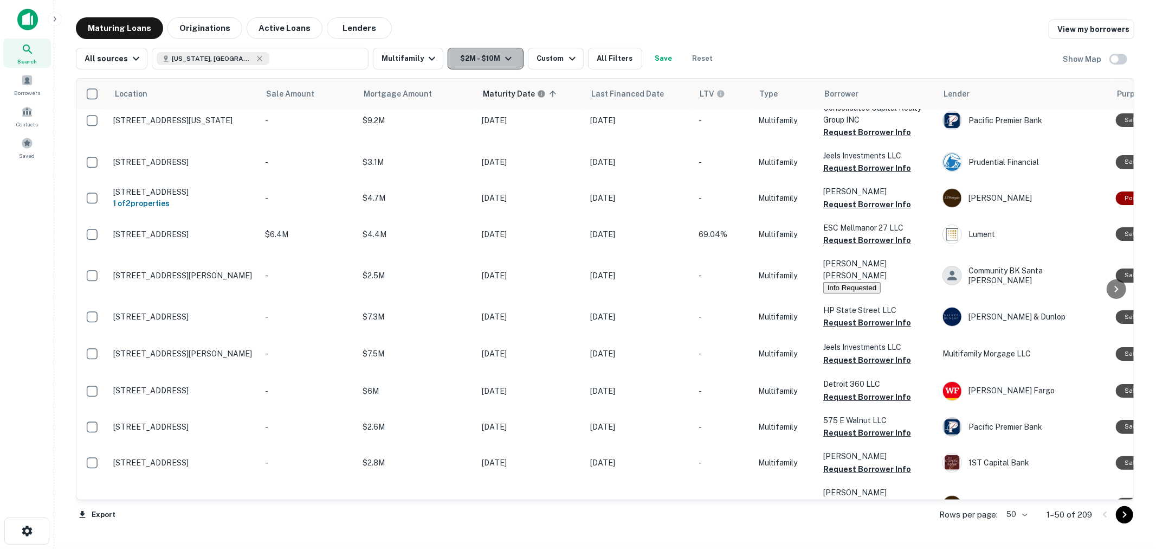
click at [502, 61] on icon "button" at bounding box center [508, 58] width 13 height 13
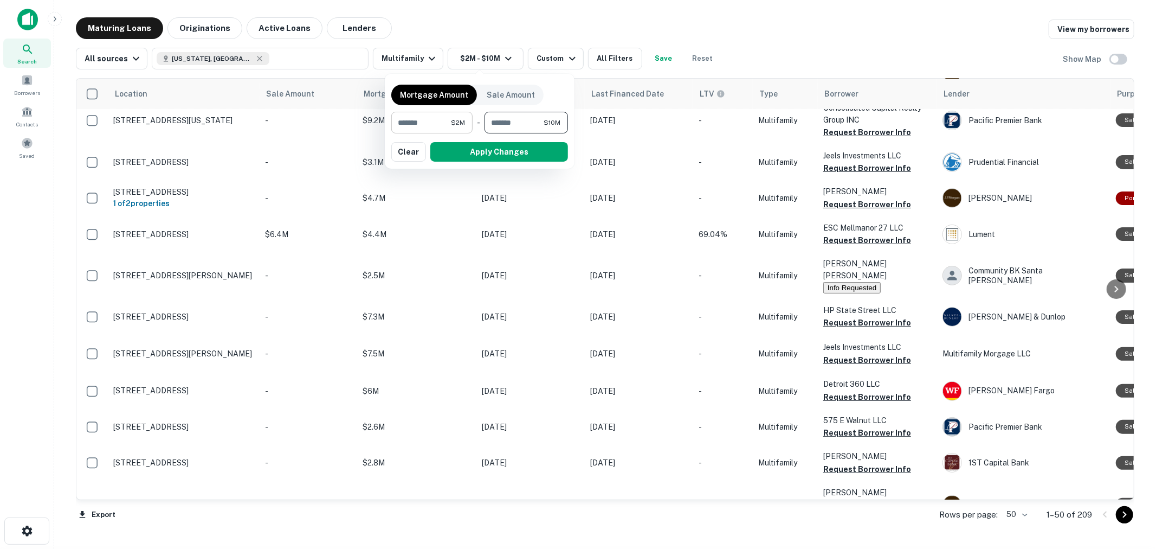
drag, startPoint x: 530, startPoint y: 122, endPoint x: 429, endPoint y: 126, distance: 100.4
click at [429, 126] on div "******* $2M ​ - ******** $10M ​" at bounding box center [479, 123] width 177 height 22
type input "*******"
click at [486, 149] on button "Apply Changes" at bounding box center [499, 152] width 138 height 20
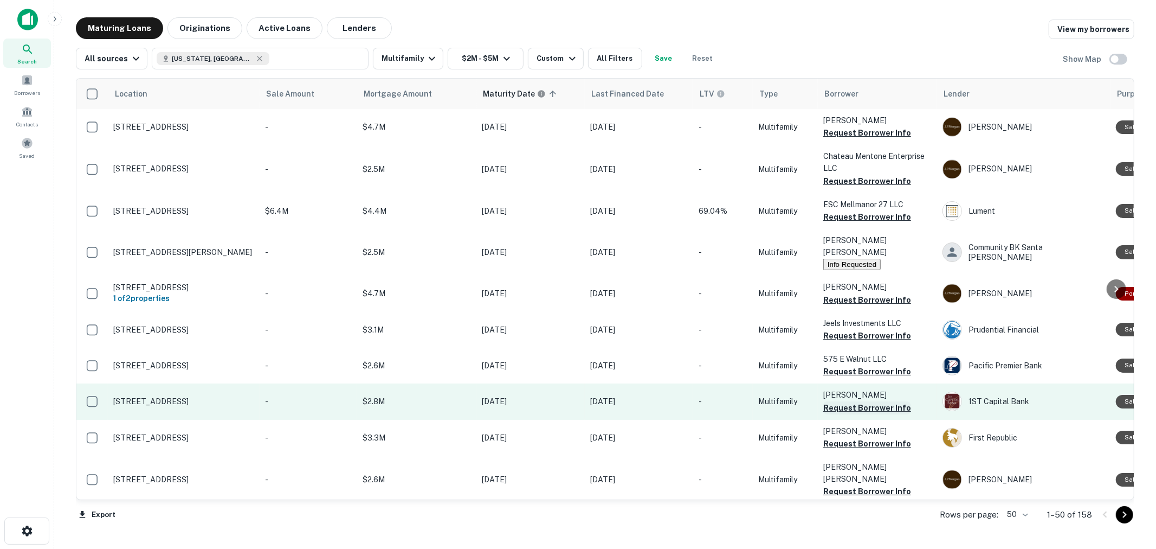
click at [884, 402] on button "Request Borrower Info" at bounding box center [867, 407] width 88 height 13
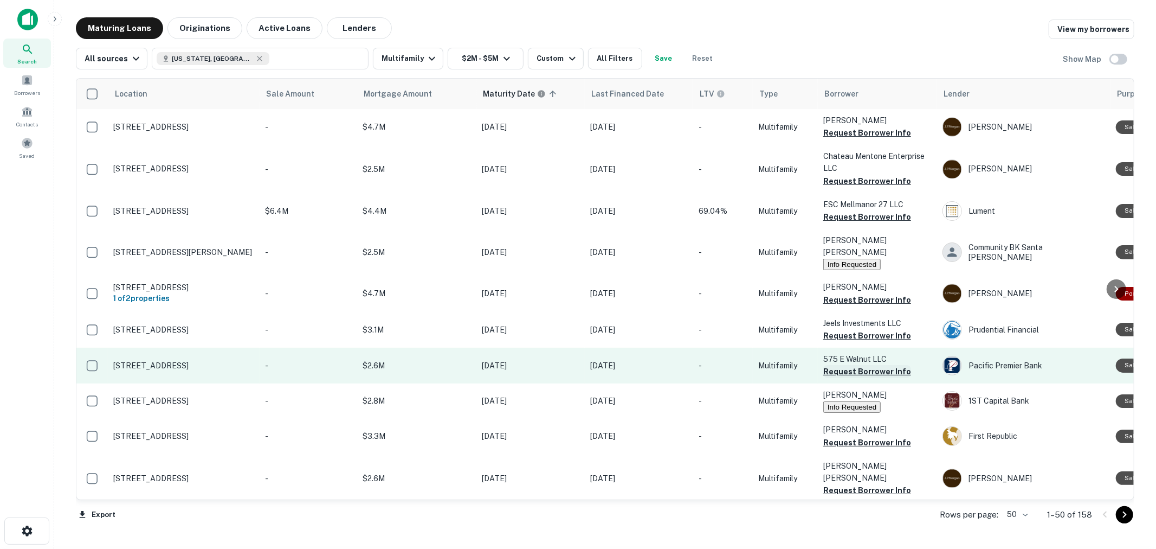
click at [891, 366] on button "Request Borrower Info" at bounding box center [867, 371] width 88 height 13
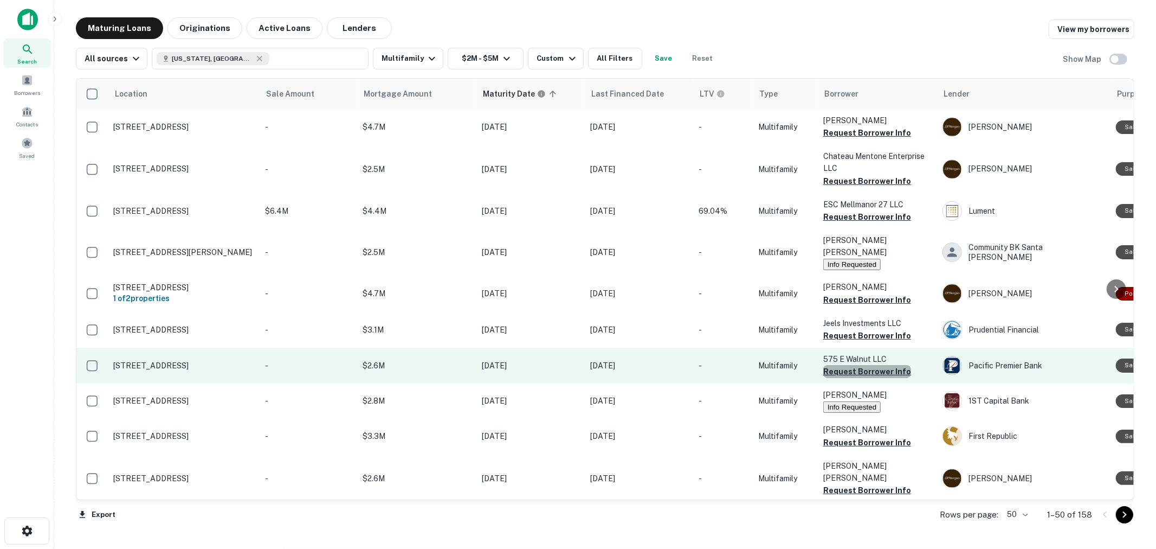
click at [871, 365] on button "Request Borrower Info" at bounding box center [867, 371] width 88 height 13
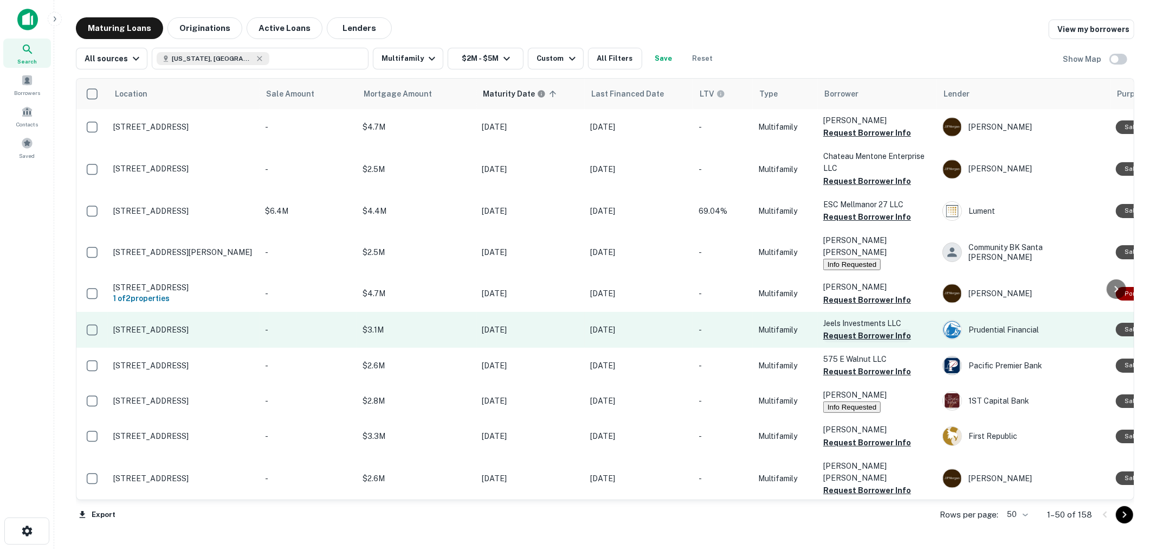
click at [846, 332] on button "Request Borrower Info" at bounding box center [867, 335] width 88 height 13
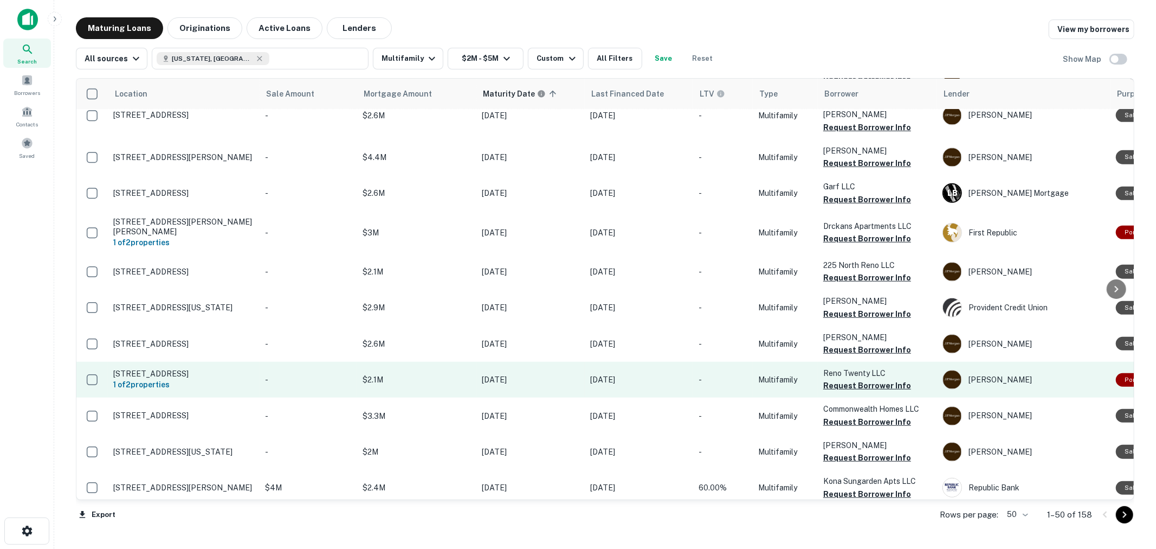
scroll to position [723, 0]
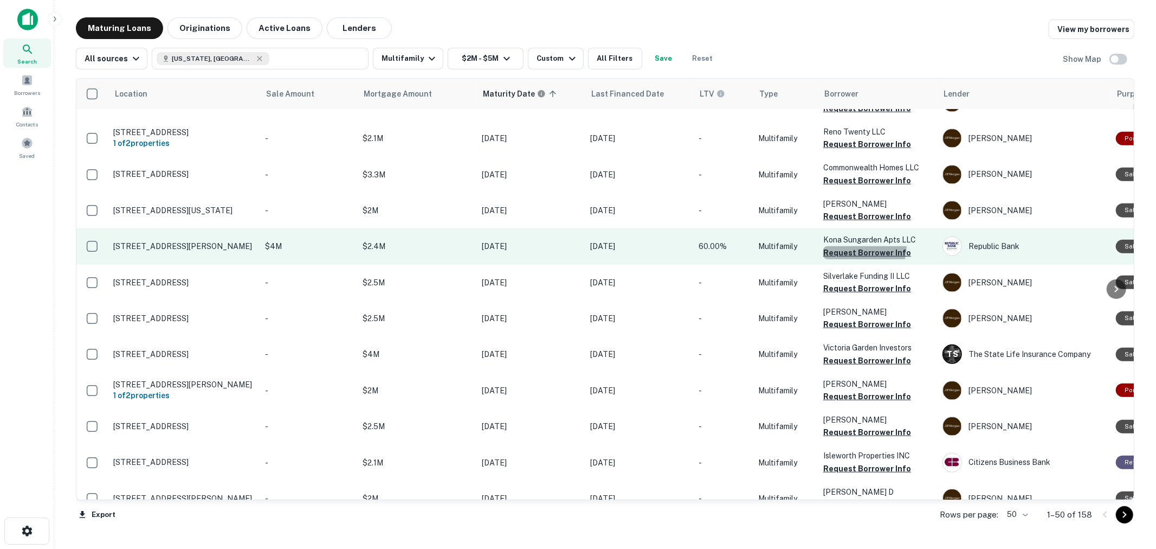
click at [860, 246] on button "Request Borrower Info" at bounding box center [867, 252] width 88 height 13
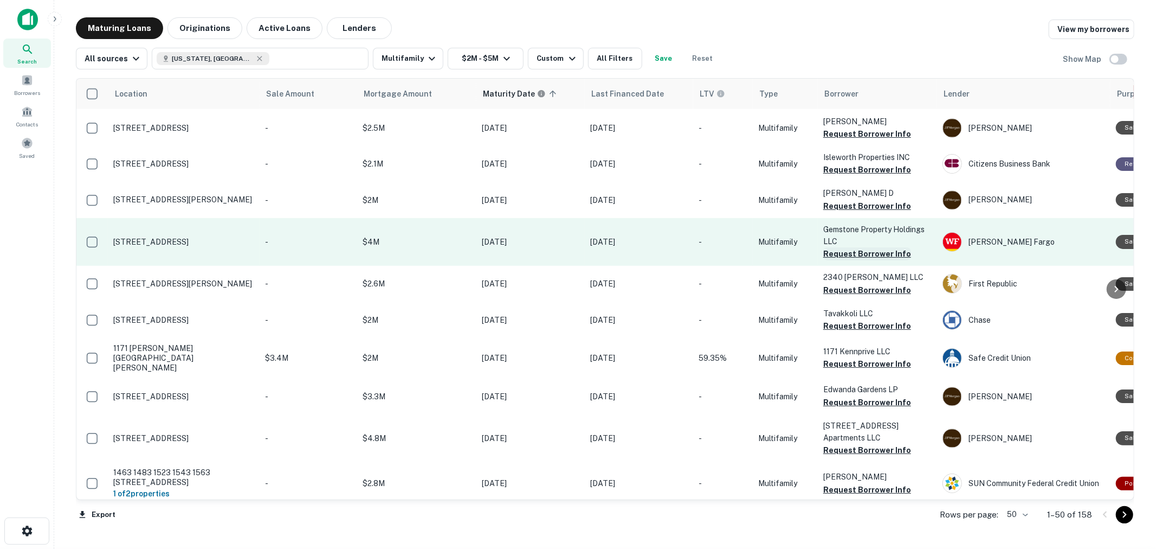
scroll to position [1023, 0]
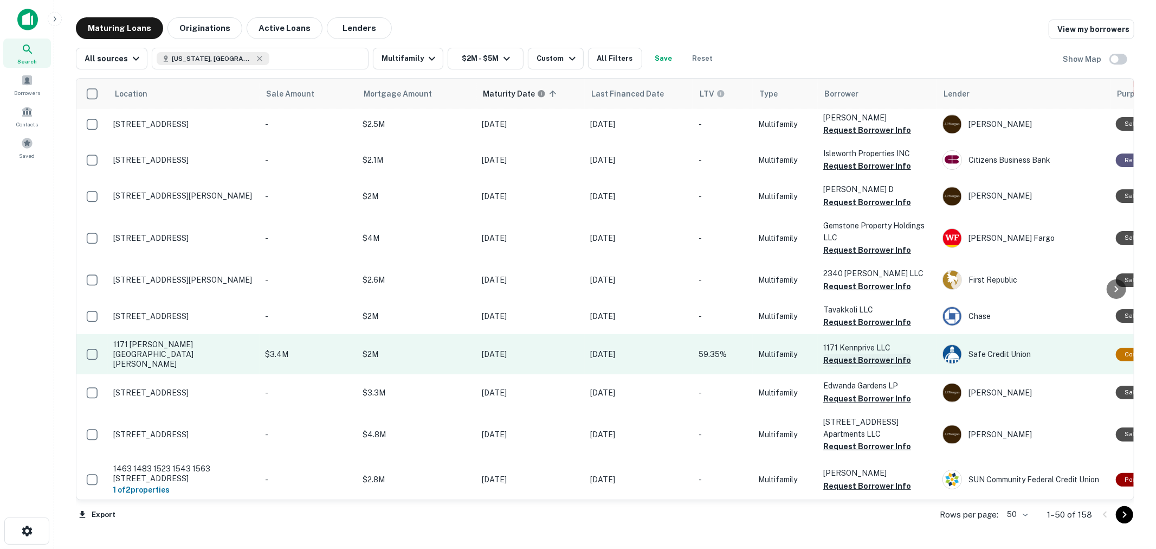
click at [863, 353] on button "Request Borrower Info" at bounding box center [867, 359] width 88 height 13
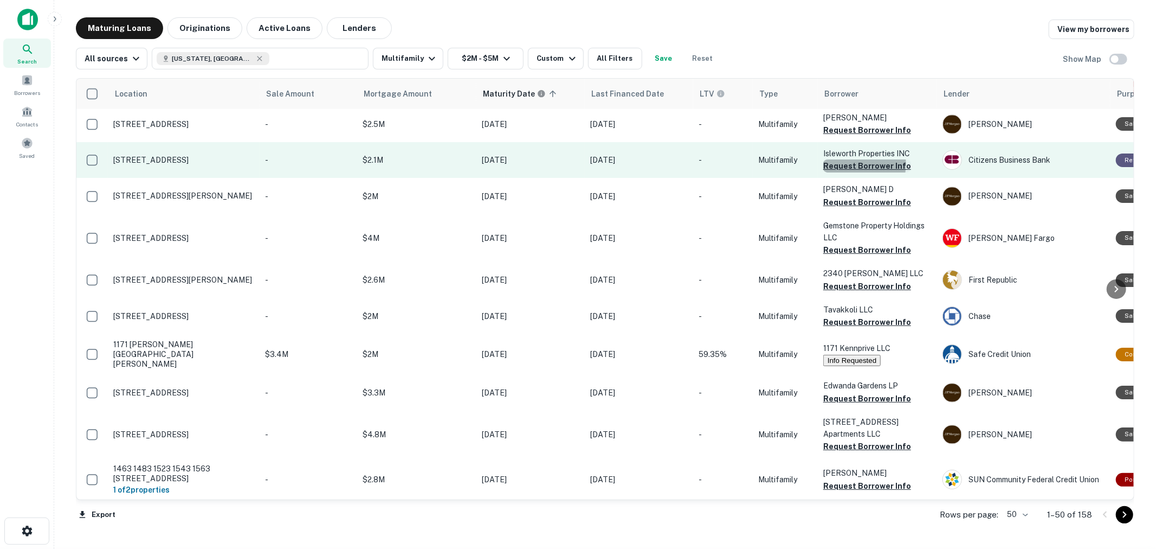
click at [862, 159] on button "Request Borrower Info" at bounding box center [867, 165] width 88 height 13
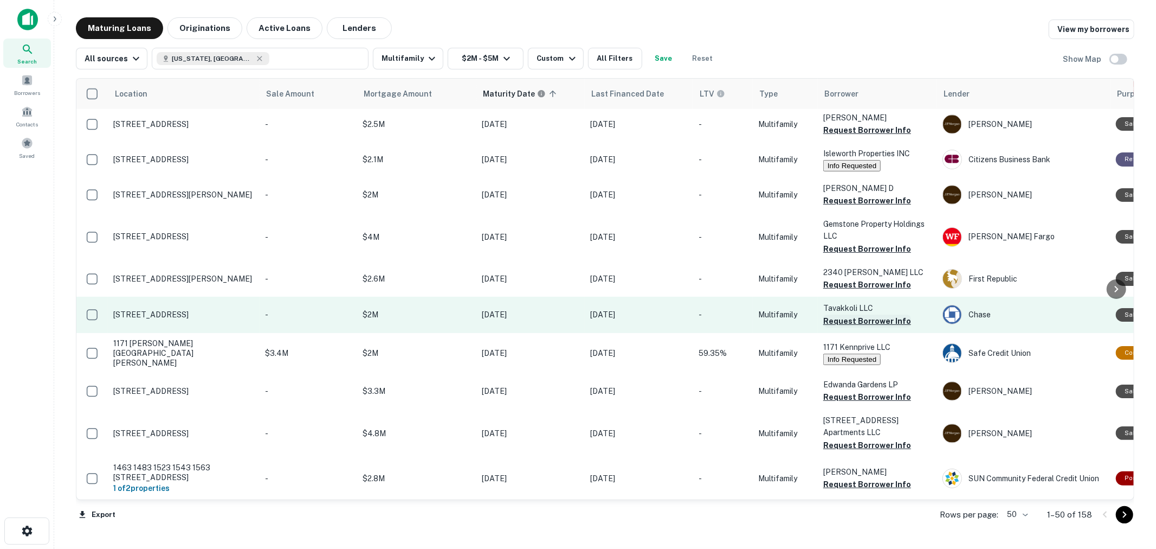
scroll to position [1084, 0]
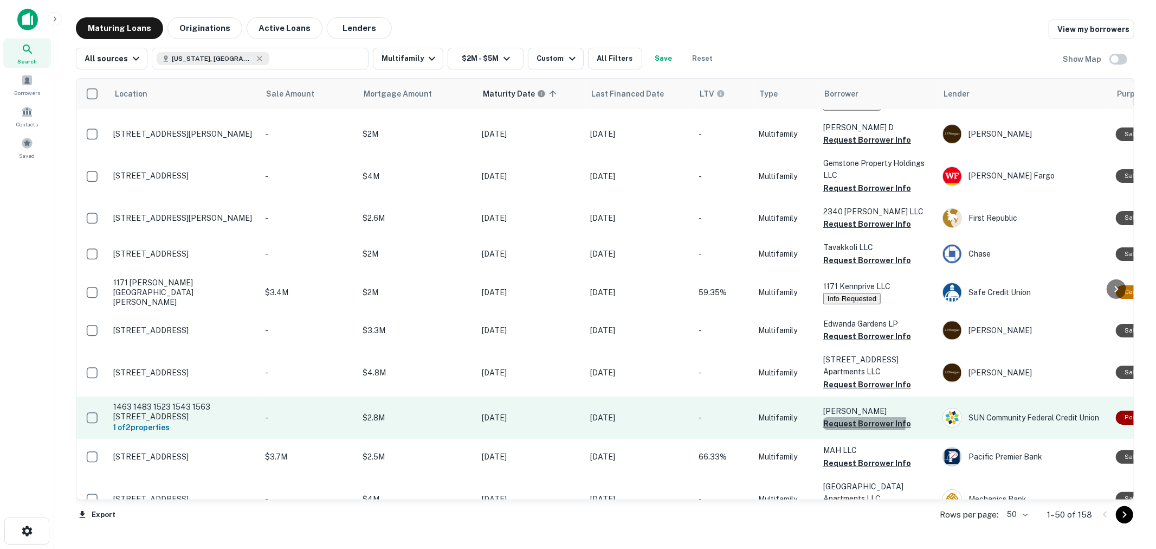
click at [863, 417] on button "Request Borrower Info" at bounding box center [867, 423] width 88 height 13
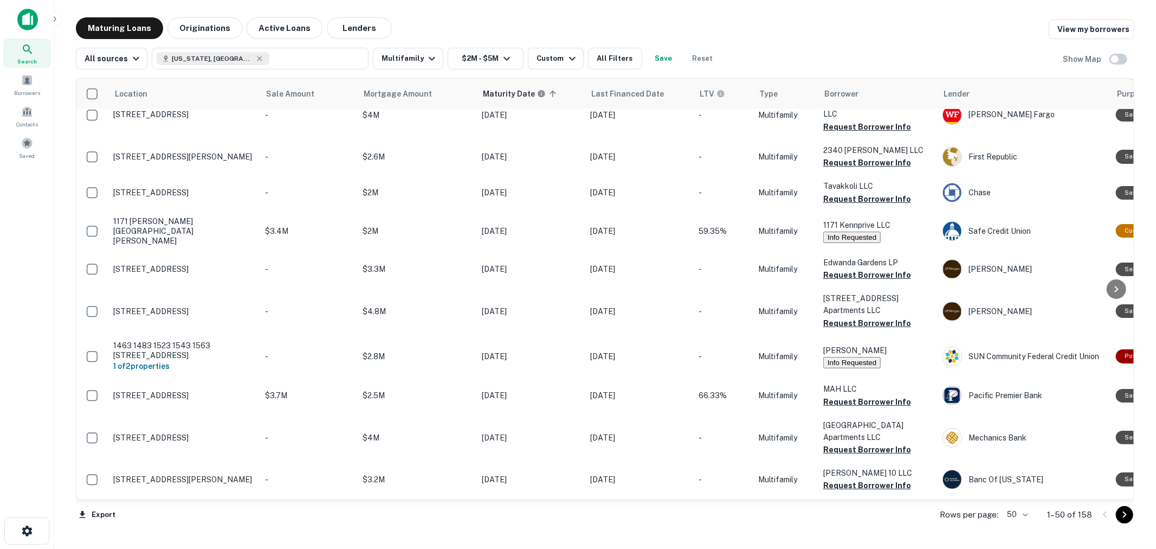
scroll to position [1265, 0]
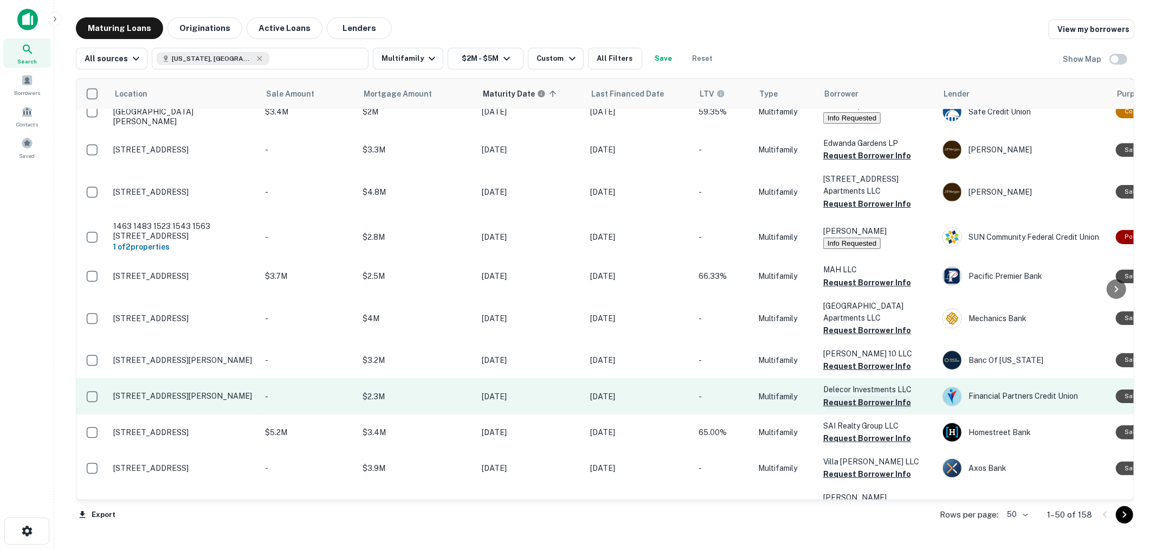
click at [863, 396] on button "Request Borrower Info" at bounding box center [867, 402] width 88 height 13
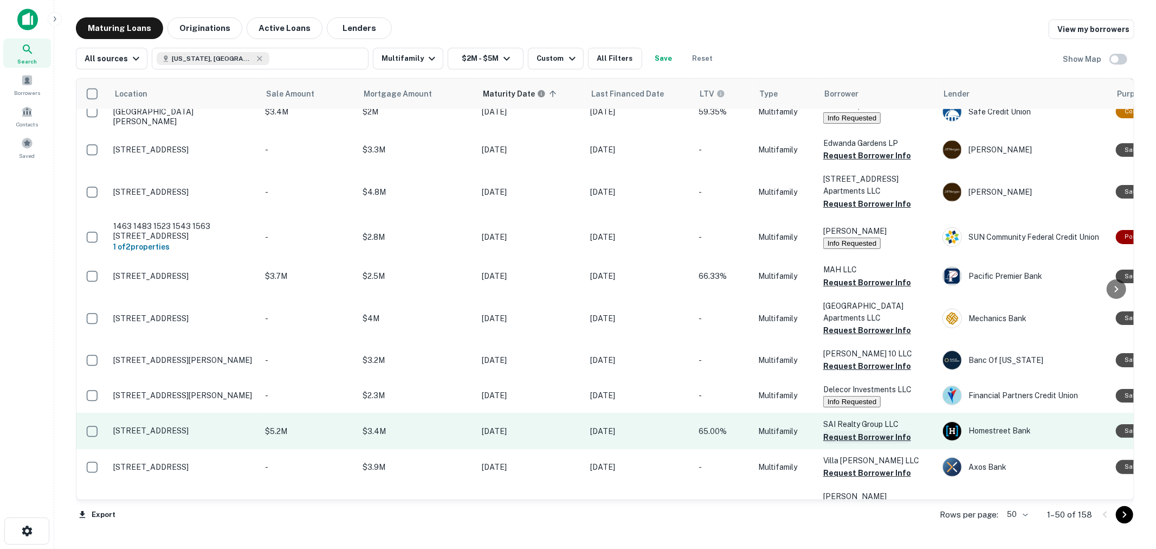
click at [862, 430] on button "Request Borrower Info" at bounding box center [867, 436] width 88 height 13
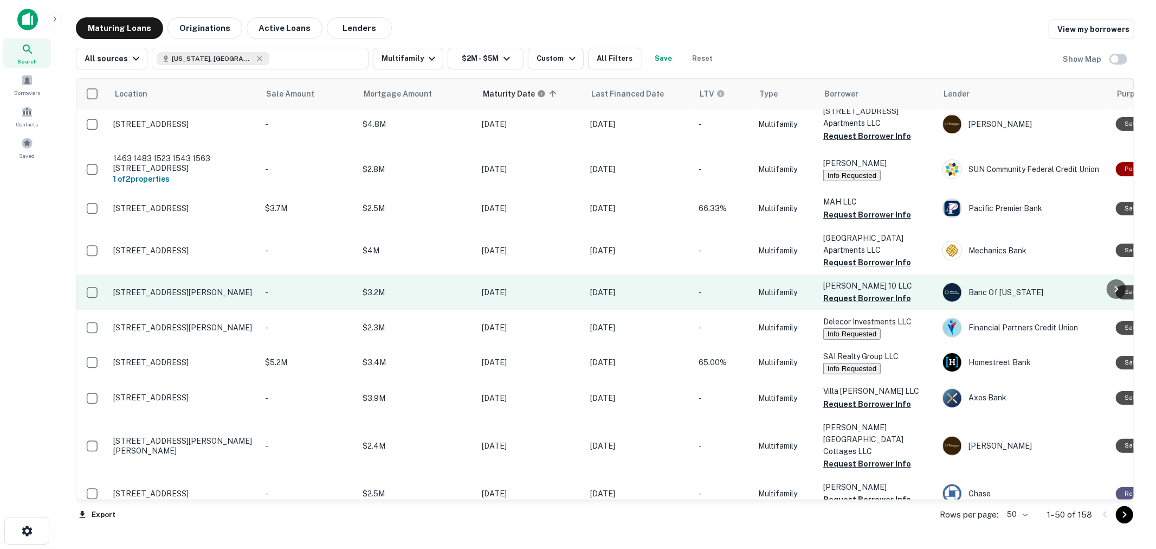
scroll to position [1445, 0]
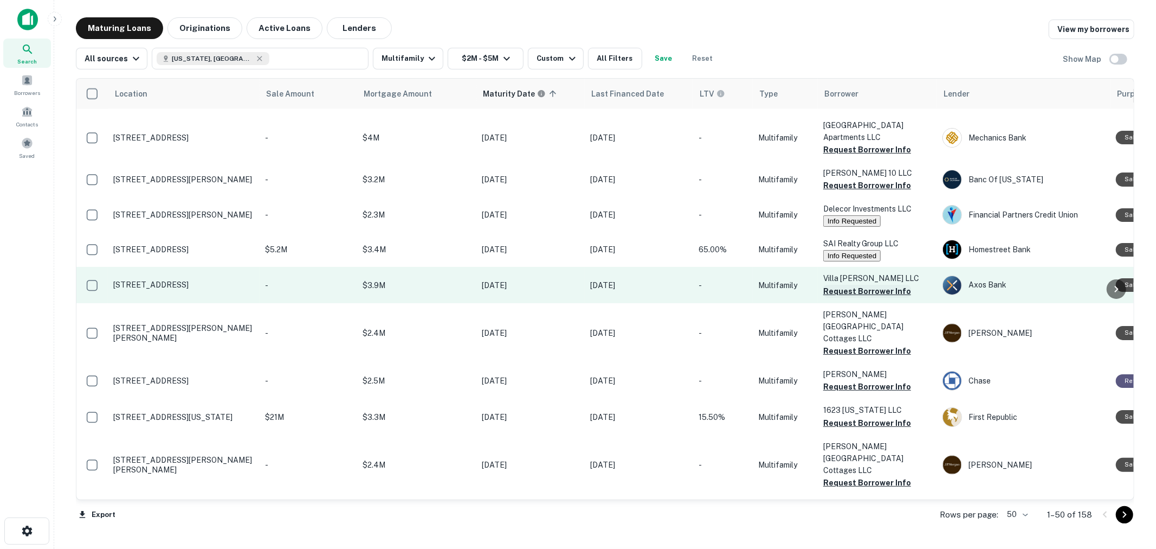
click at [861, 285] on button "Request Borrower Info" at bounding box center [867, 291] width 88 height 13
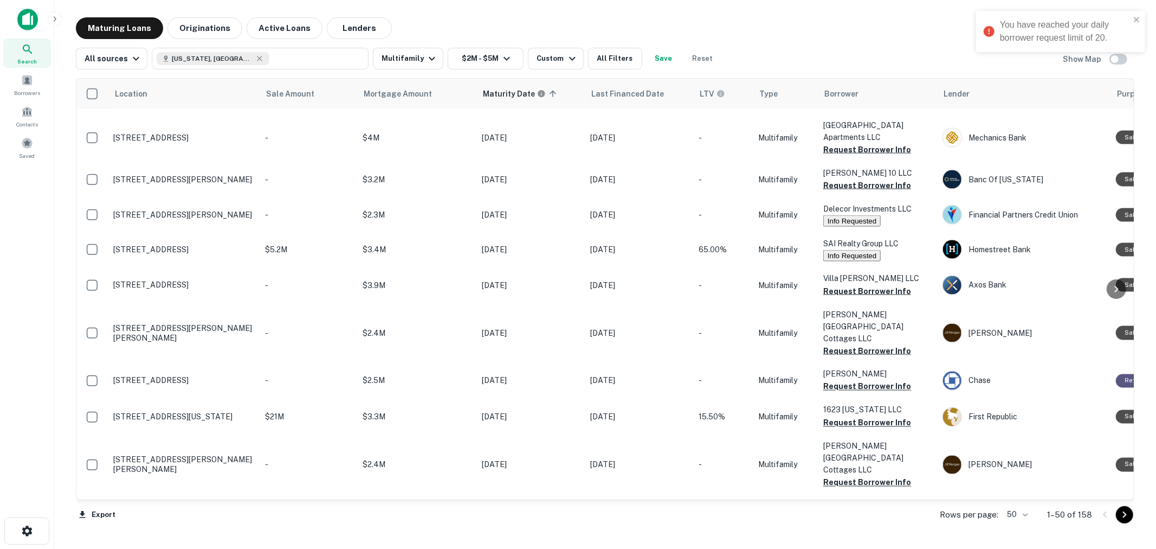
click at [597, 43] on div "All sources [US_STATE], [GEOGRAPHIC_DATA] Multifamily $2M - $5M Custom All Filt…" at bounding box center [605, 54] width 1059 height 30
